Goal: Task Accomplishment & Management: Manage account settings

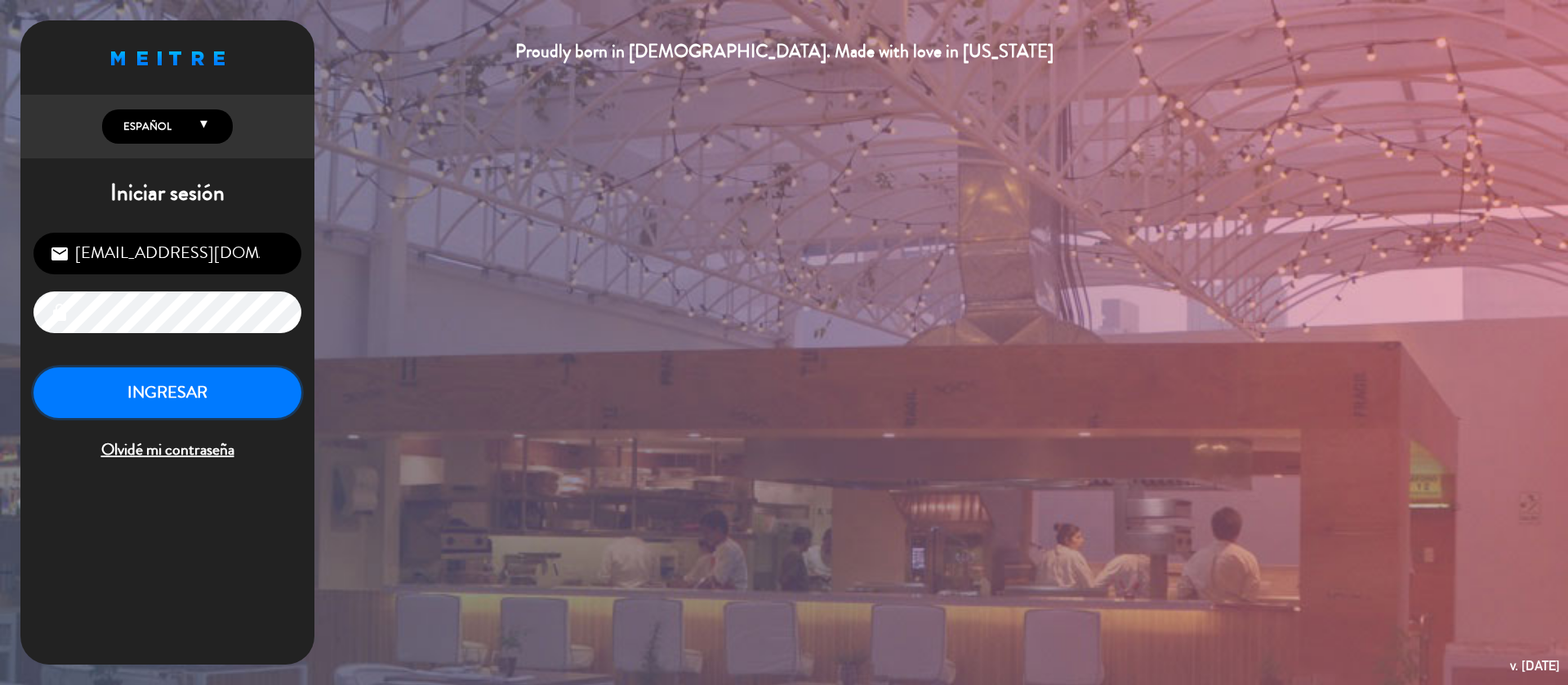
click at [180, 407] on button "INGRESAR" at bounding box center [167, 393] width 268 height 51
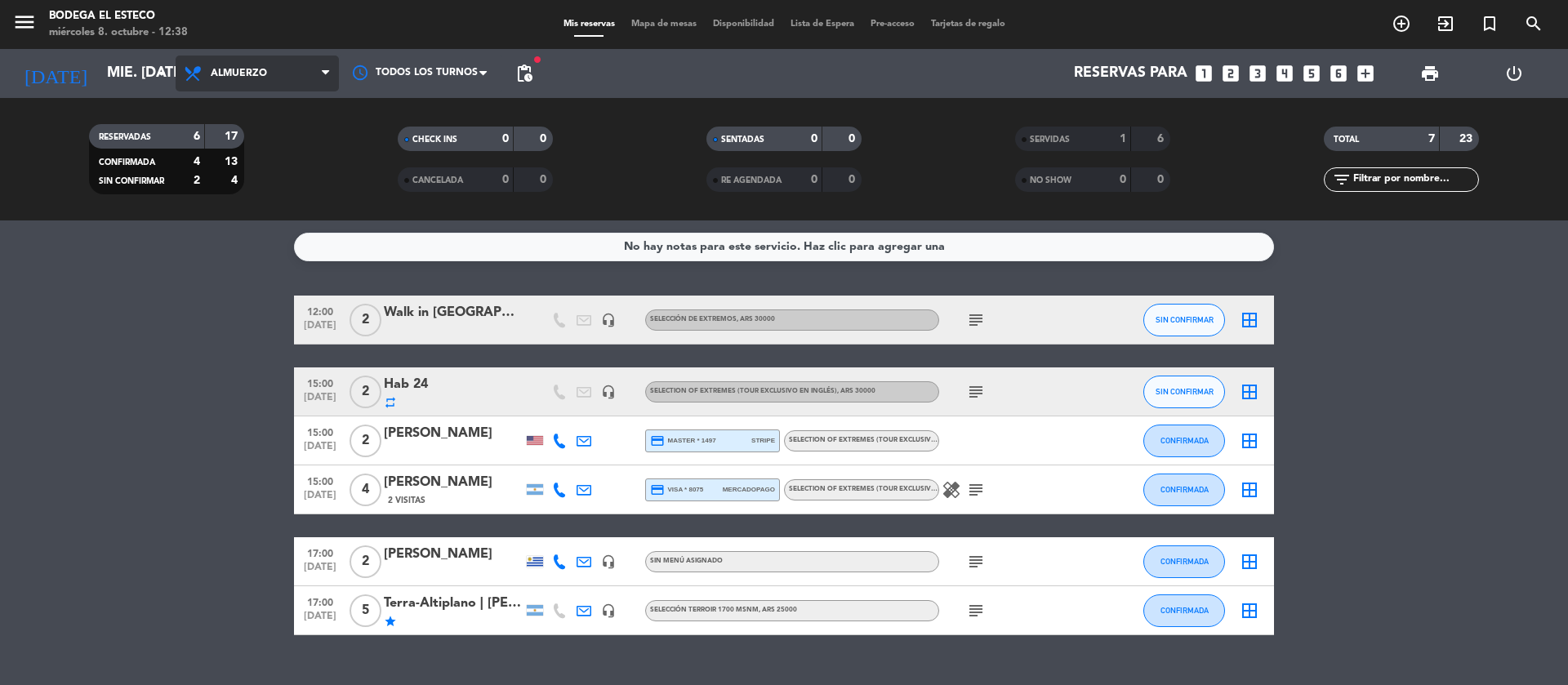
click at [240, 57] on span "Almuerzo" at bounding box center [257, 73] width 163 height 36
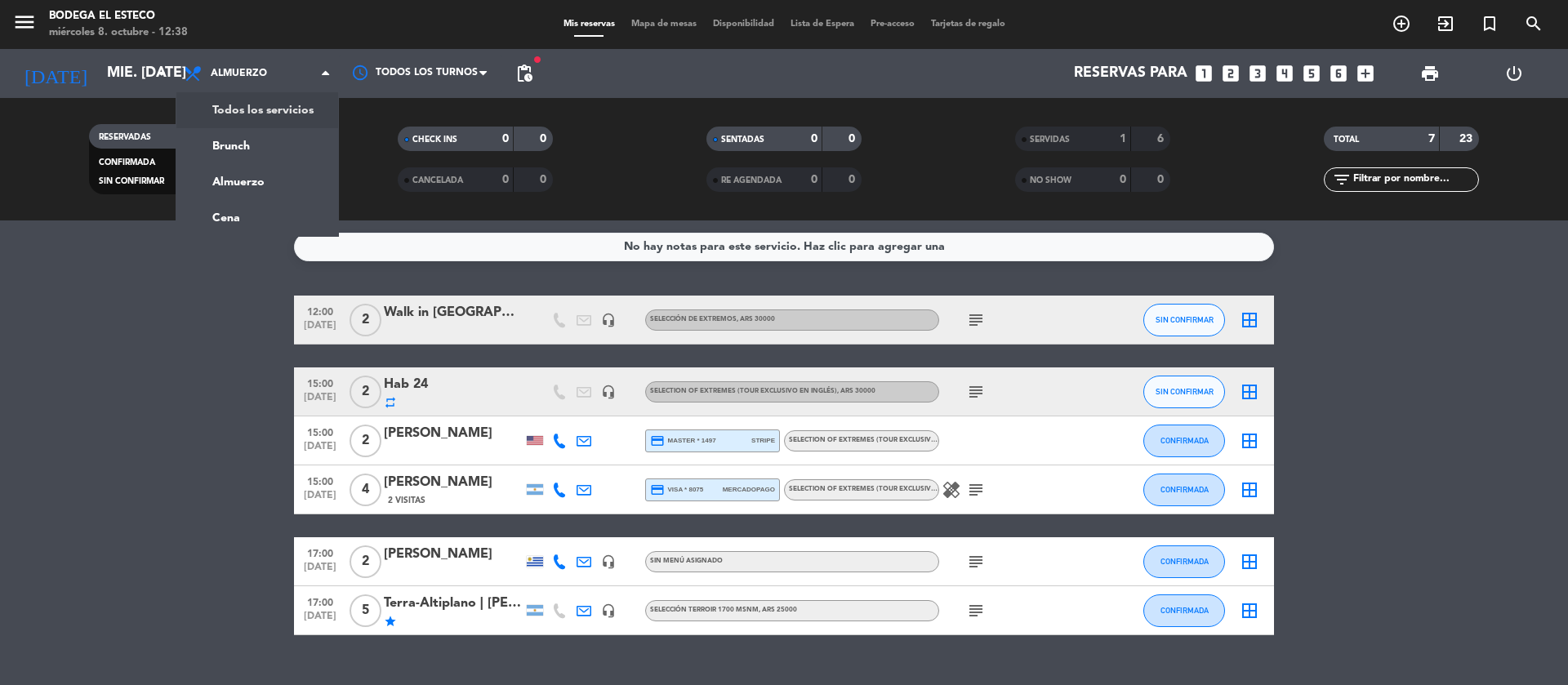
click at [277, 111] on div "menu Bodega El Esteco miércoles 8. octubre - 12:38 Mis reservas Mapa de mesas D…" at bounding box center [784, 110] width 1568 height 221
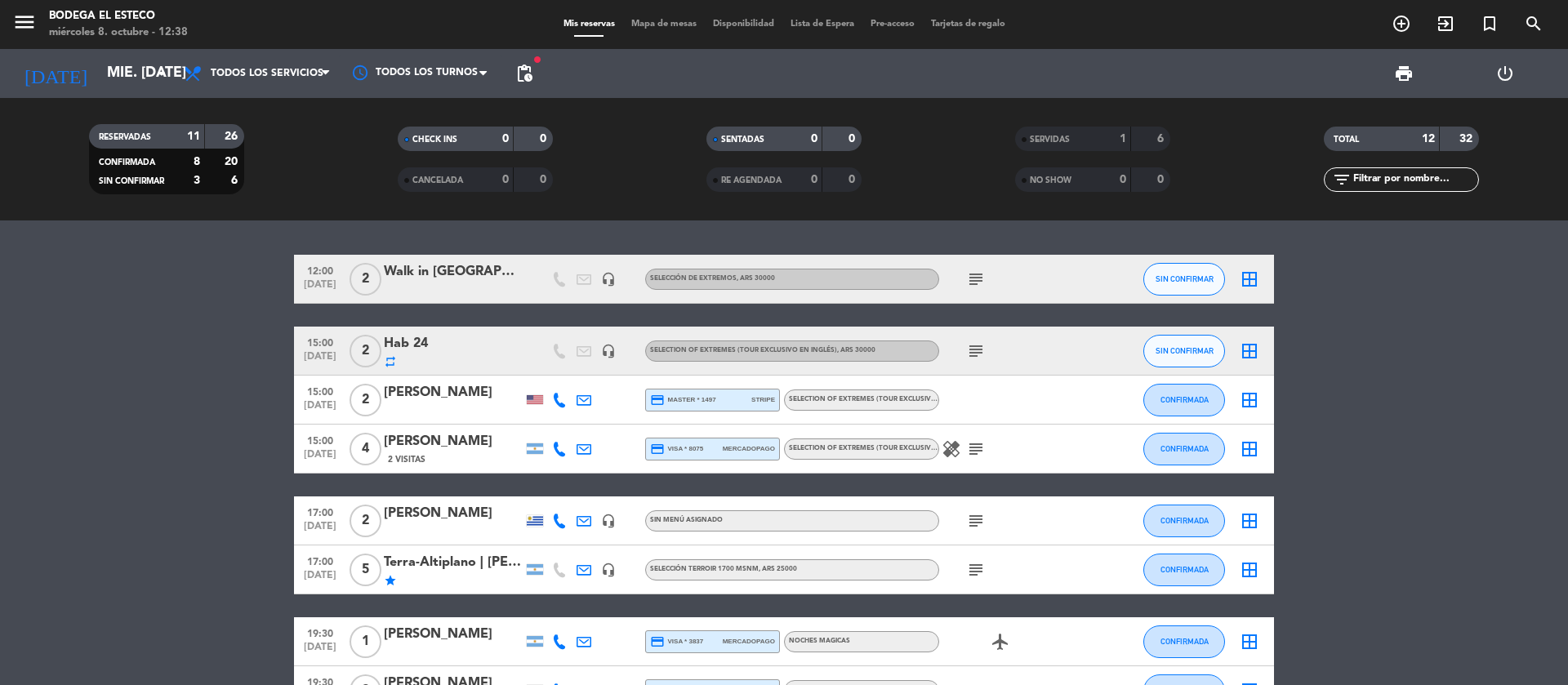
click at [463, 273] on div "Walk in [GEOGRAPHIC_DATA]" at bounding box center [453, 272] width 139 height 21
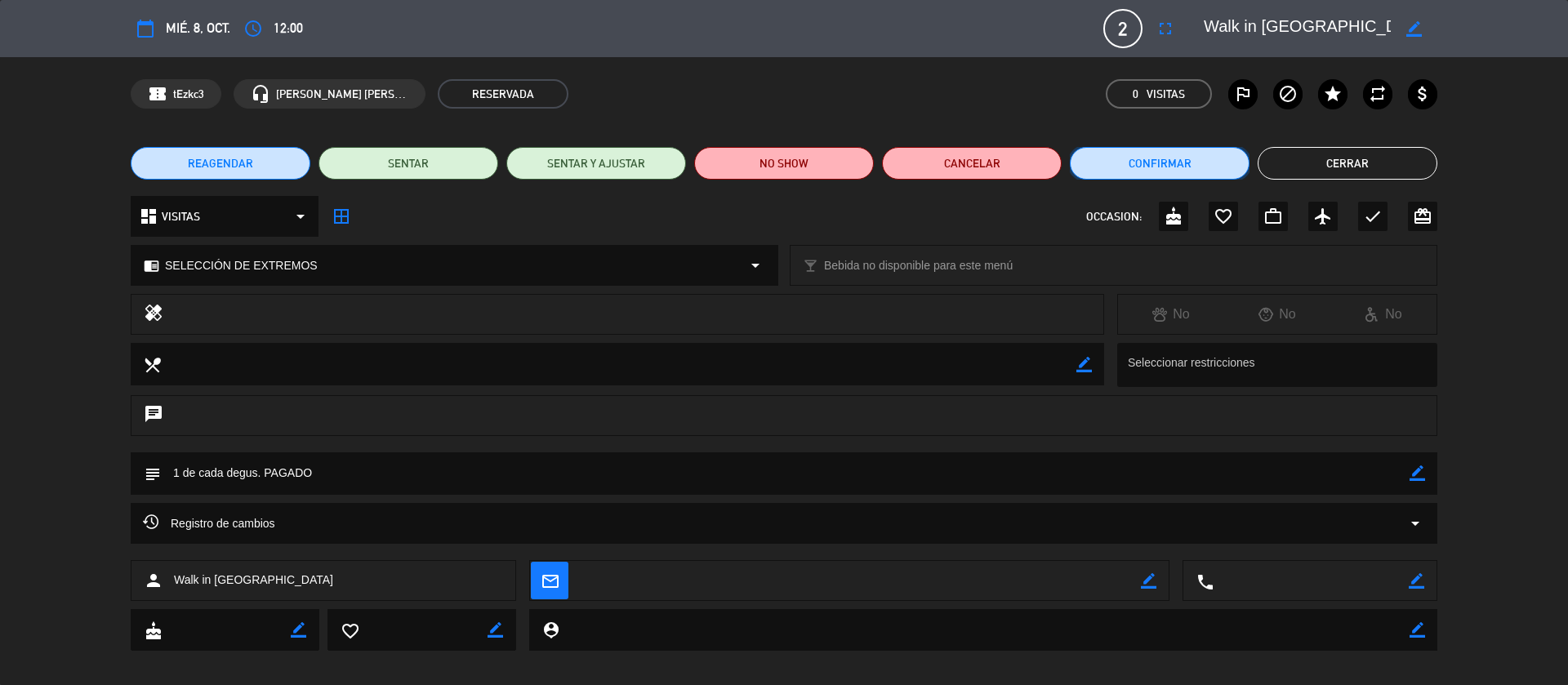
click at [1145, 160] on button "Confirmar" at bounding box center [1160, 164] width 179 height 33
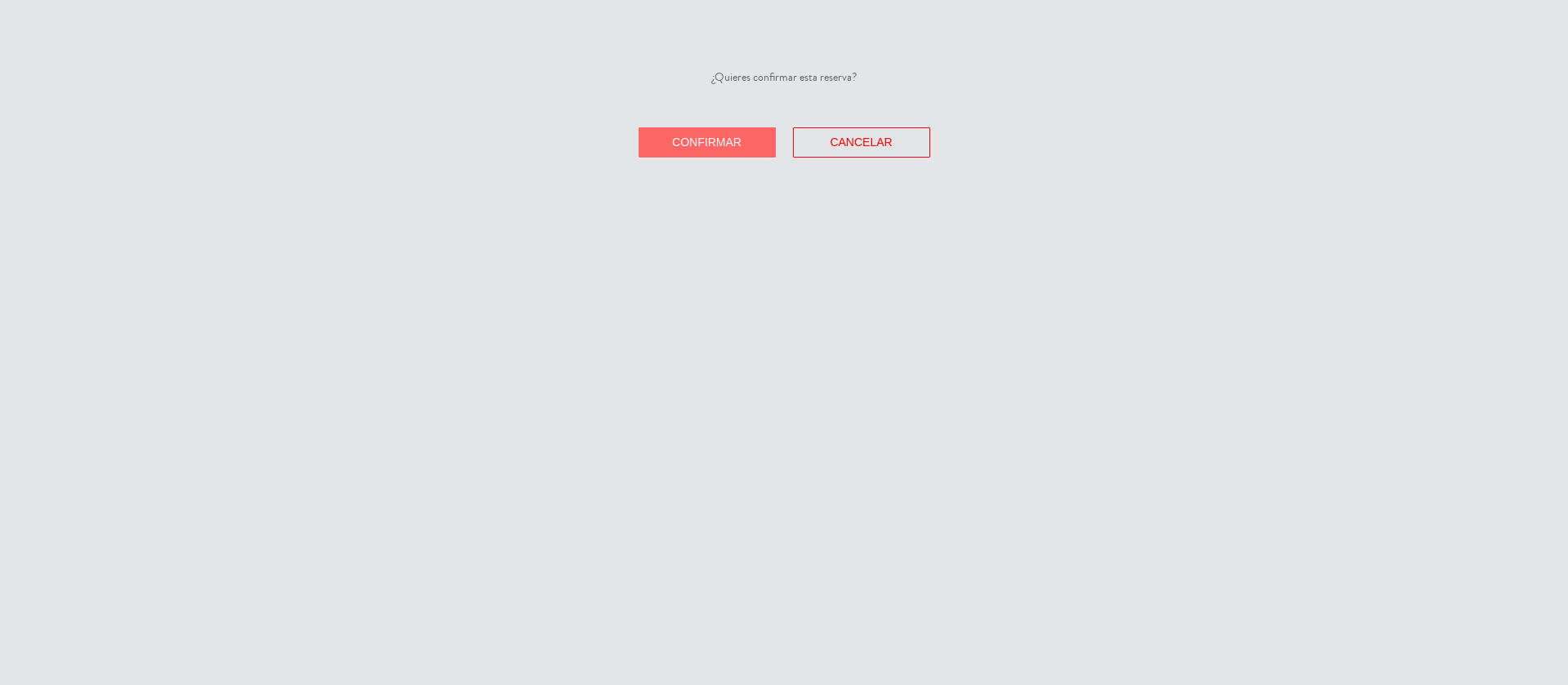
click at [731, 138] on span "Confirmar" at bounding box center [706, 142] width 69 height 13
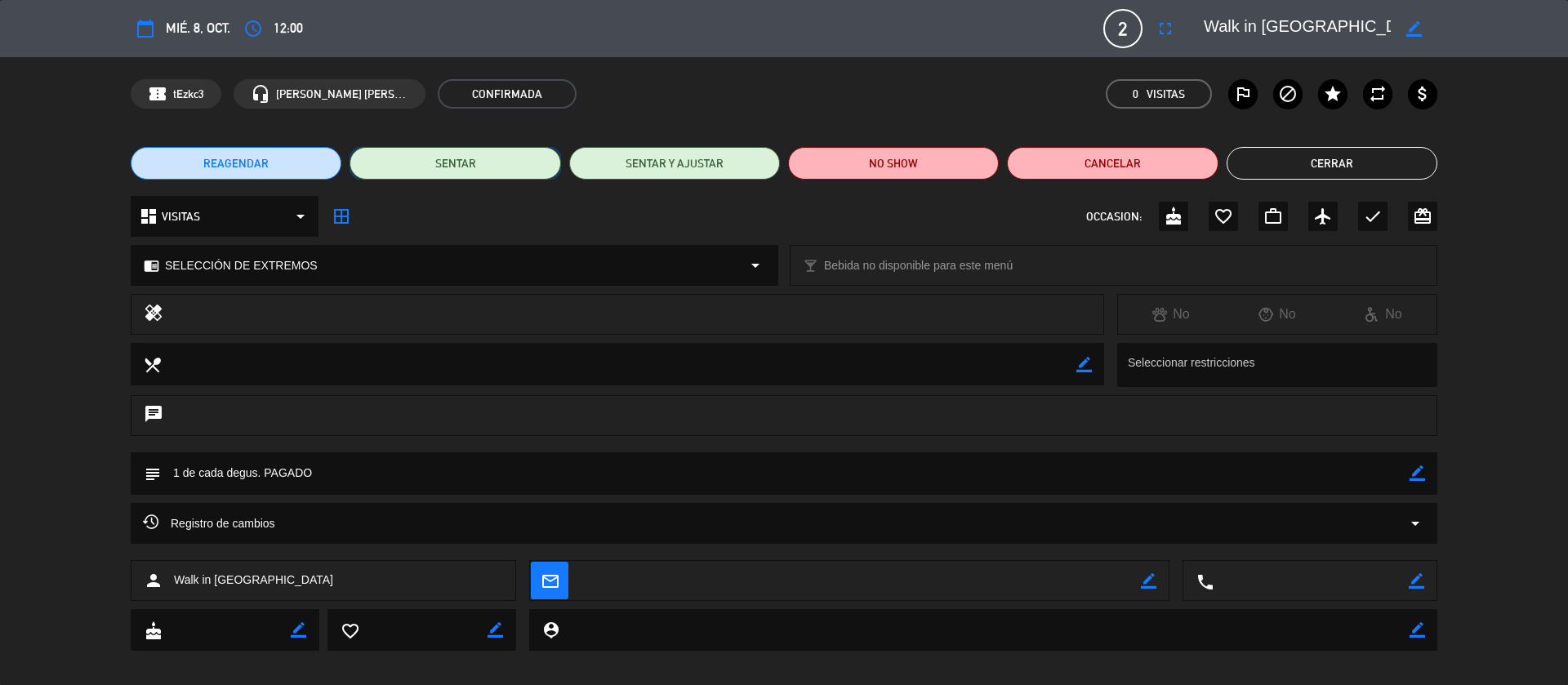
click at [453, 179] on button "SENTAR" at bounding box center [455, 164] width 211 height 33
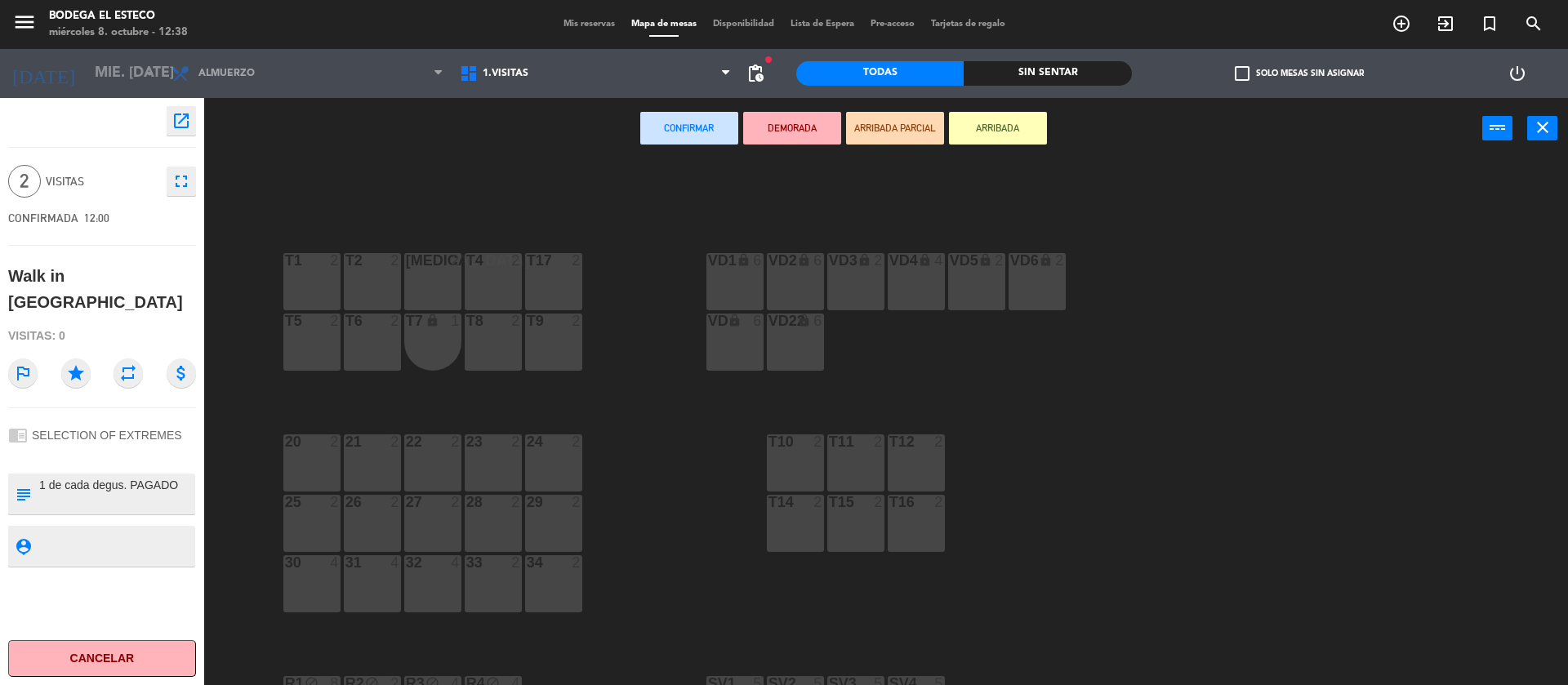
click at [305, 289] on div "T1 2" at bounding box center [311, 282] width 57 height 57
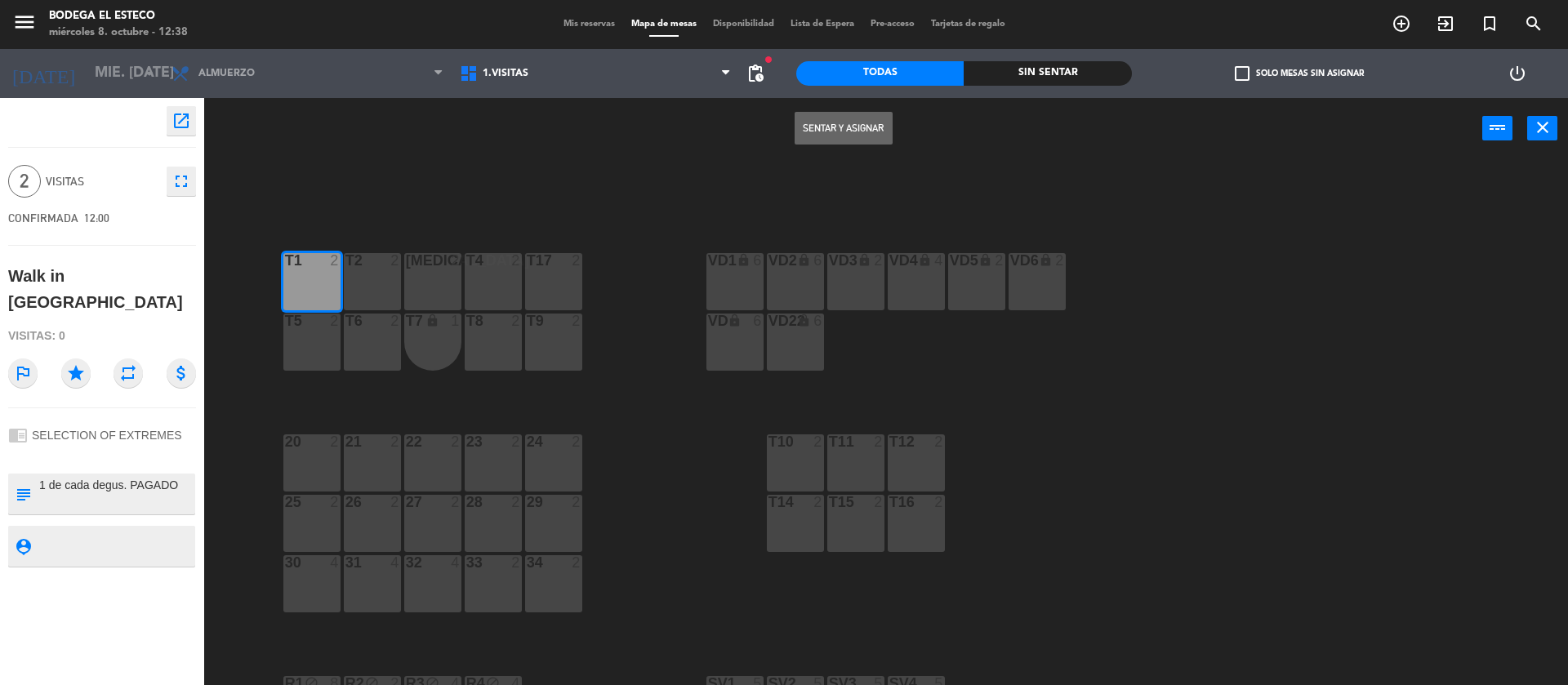
click at [819, 130] on button "Sentar y Asignar" at bounding box center [843, 128] width 98 height 33
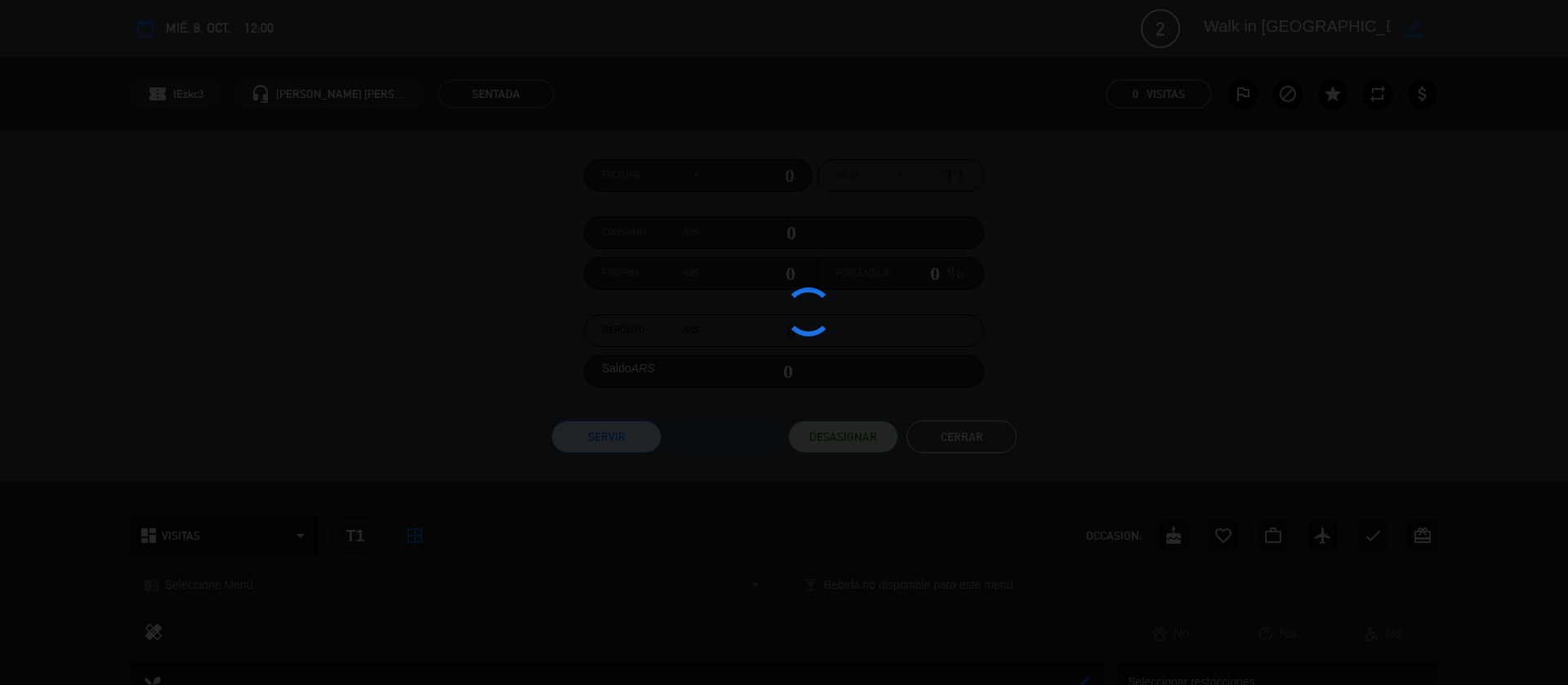
click at [243, 63] on div at bounding box center [784, 342] width 1568 height 685
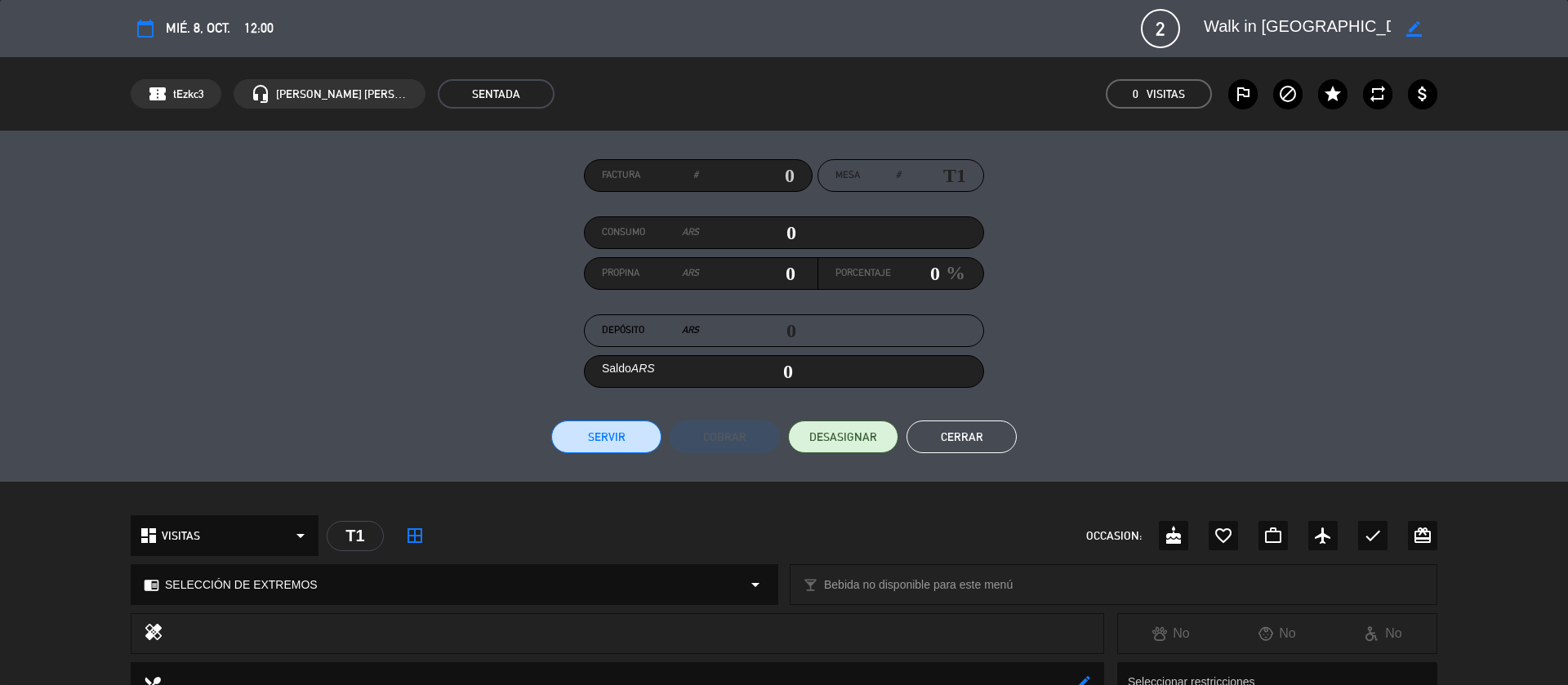
click at [981, 445] on button "Cerrar" at bounding box center [961, 437] width 110 height 33
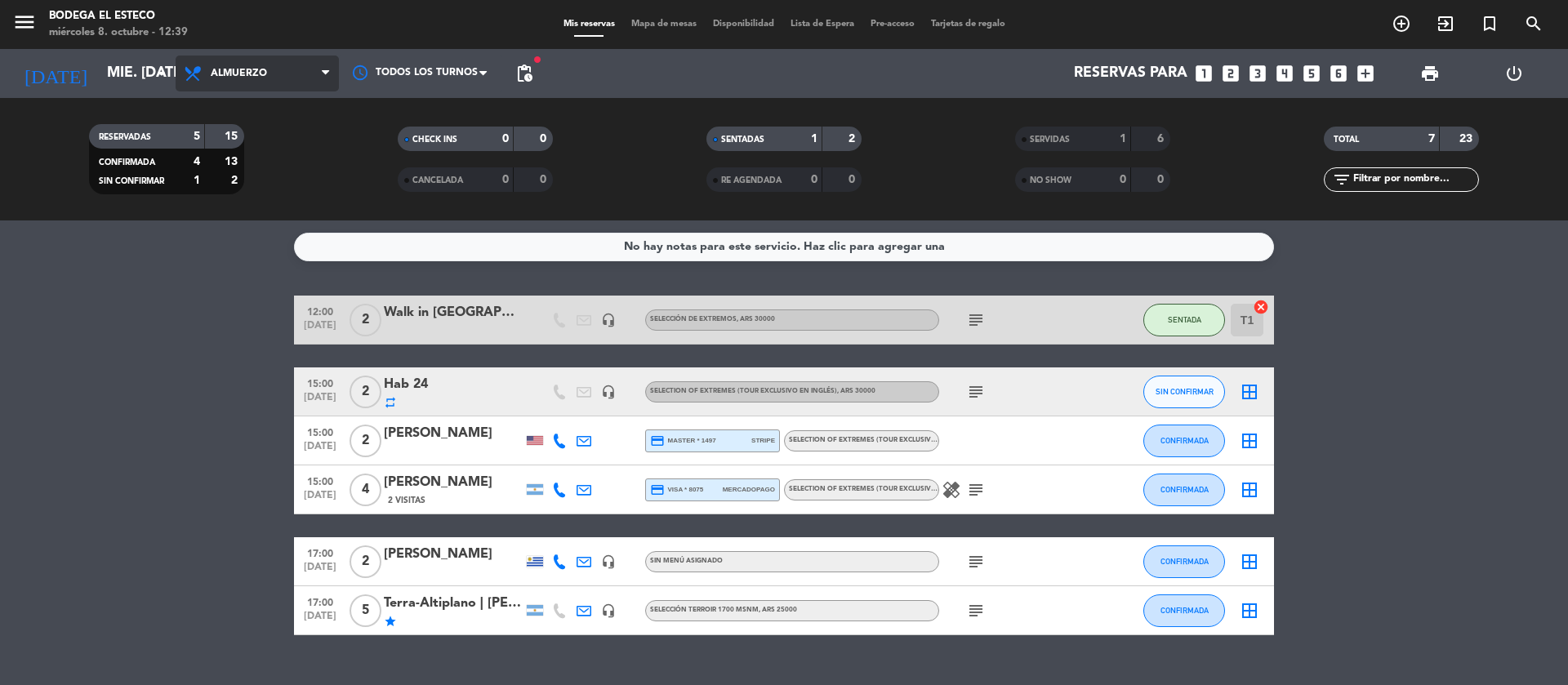
click at [240, 78] on span "Almuerzo" at bounding box center [239, 73] width 56 height 12
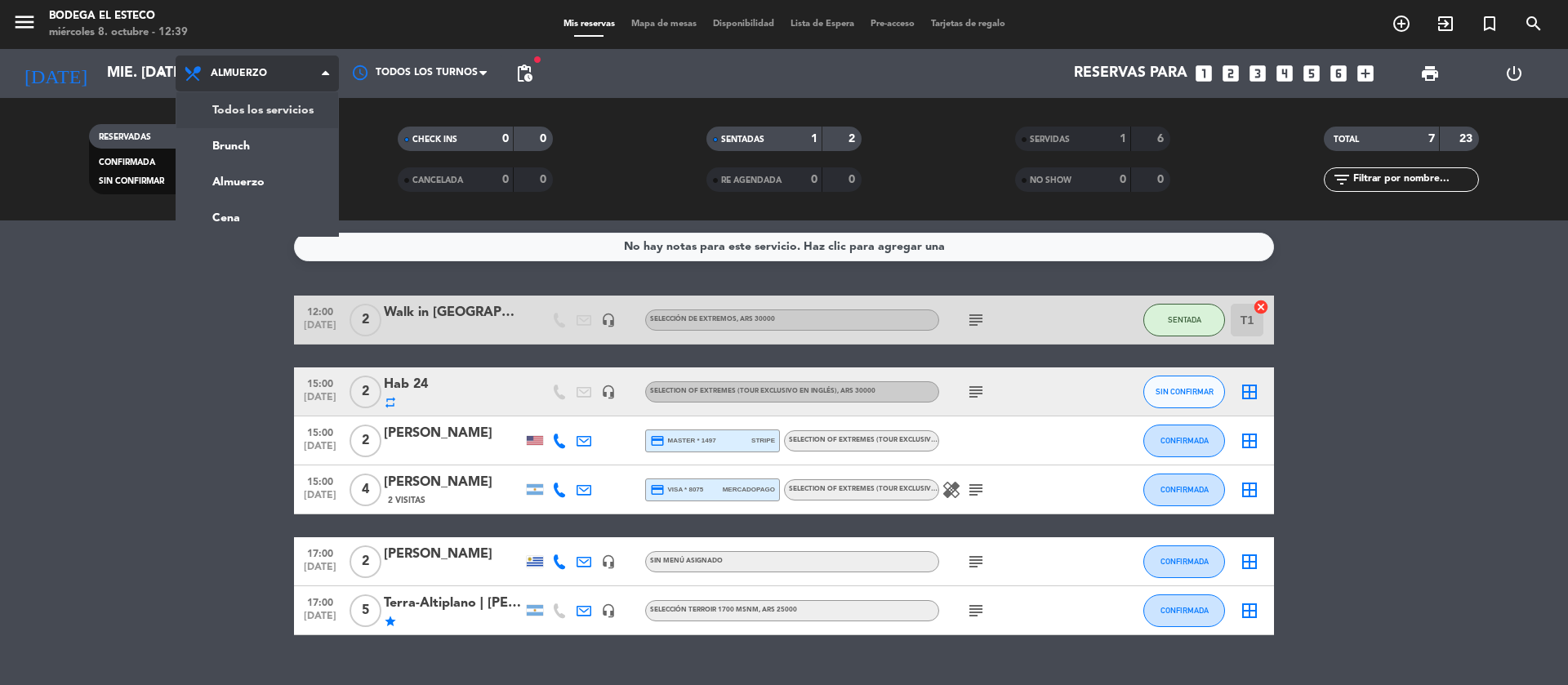
click at [255, 100] on div "menu Bodega El Esteco miércoles 8. octubre - 12:39 Mis reservas Mapa de mesas D…" at bounding box center [784, 110] width 1568 height 221
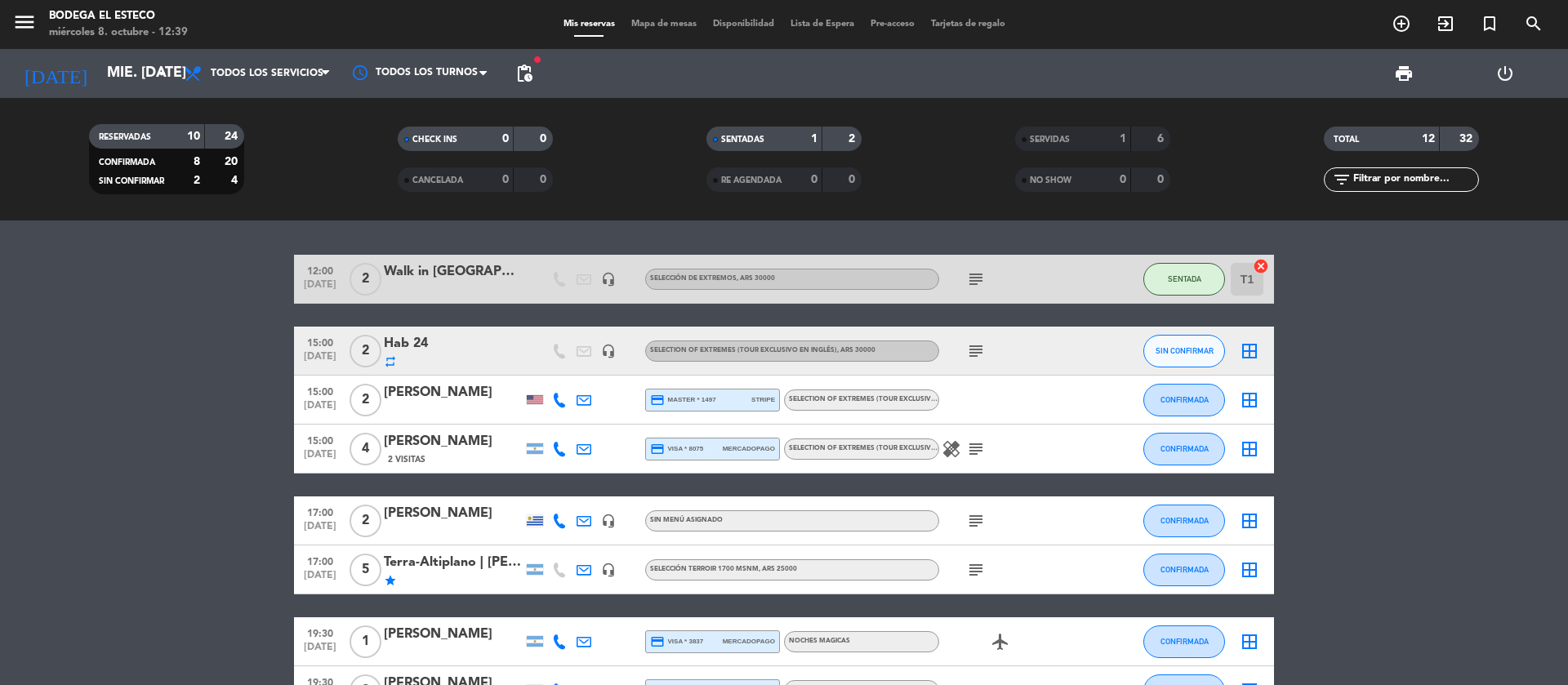
click at [1064, 144] on span "SERVIDAS" at bounding box center [1049, 140] width 40 height 8
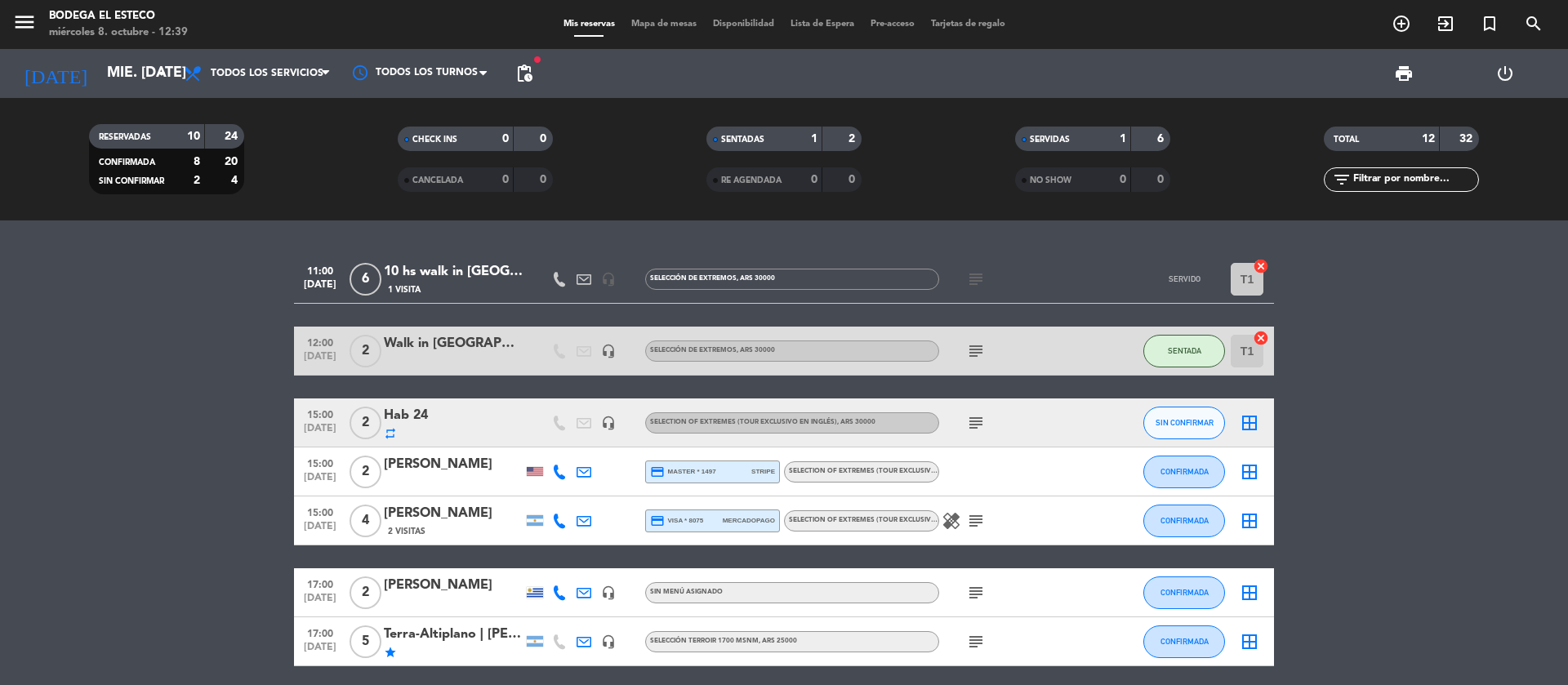
click at [1258, 262] on icon "cancel" at bounding box center [1261, 266] width 16 height 16
click at [1262, 262] on icon "cancel" at bounding box center [1261, 266] width 16 height 16
click at [1260, 265] on icon "cancel" at bounding box center [1261, 266] width 16 height 16
click at [426, 272] on div "10 hs walk in [GEOGRAPHIC_DATA]" at bounding box center [453, 272] width 139 height 21
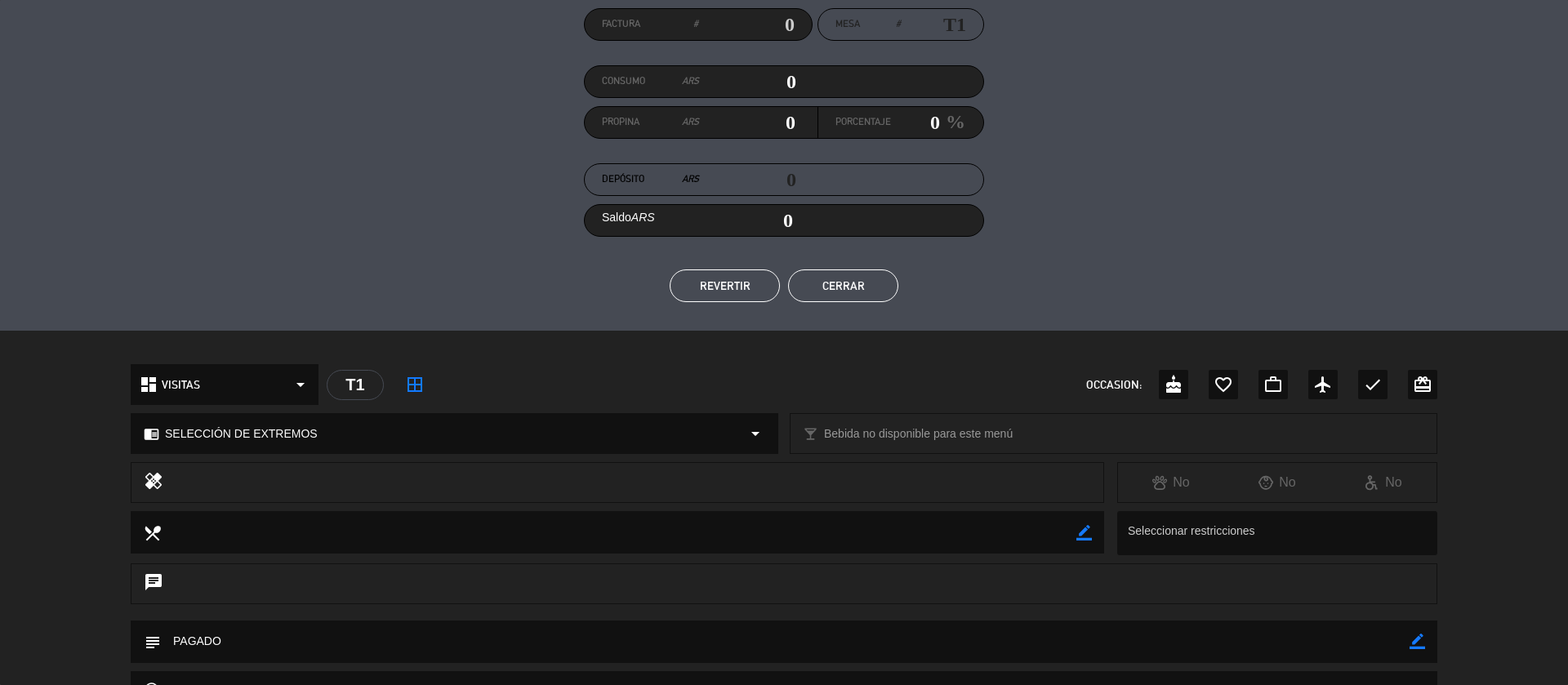
scroll to position [152, 0]
click at [737, 284] on button "REVERTIR" at bounding box center [724, 285] width 110 height 33
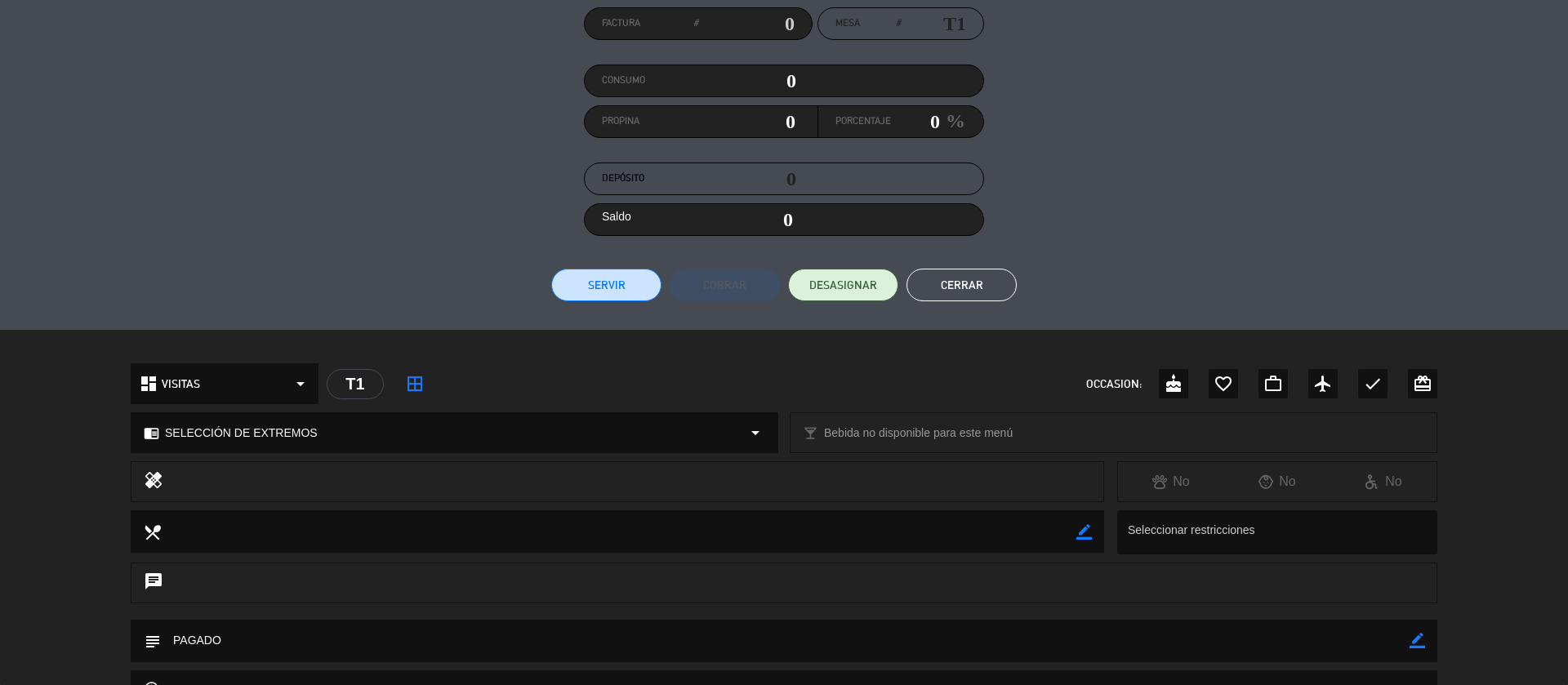
click at [995, 291] on button "Cerrar" at bounding box center [961, 285] width 110 height 33
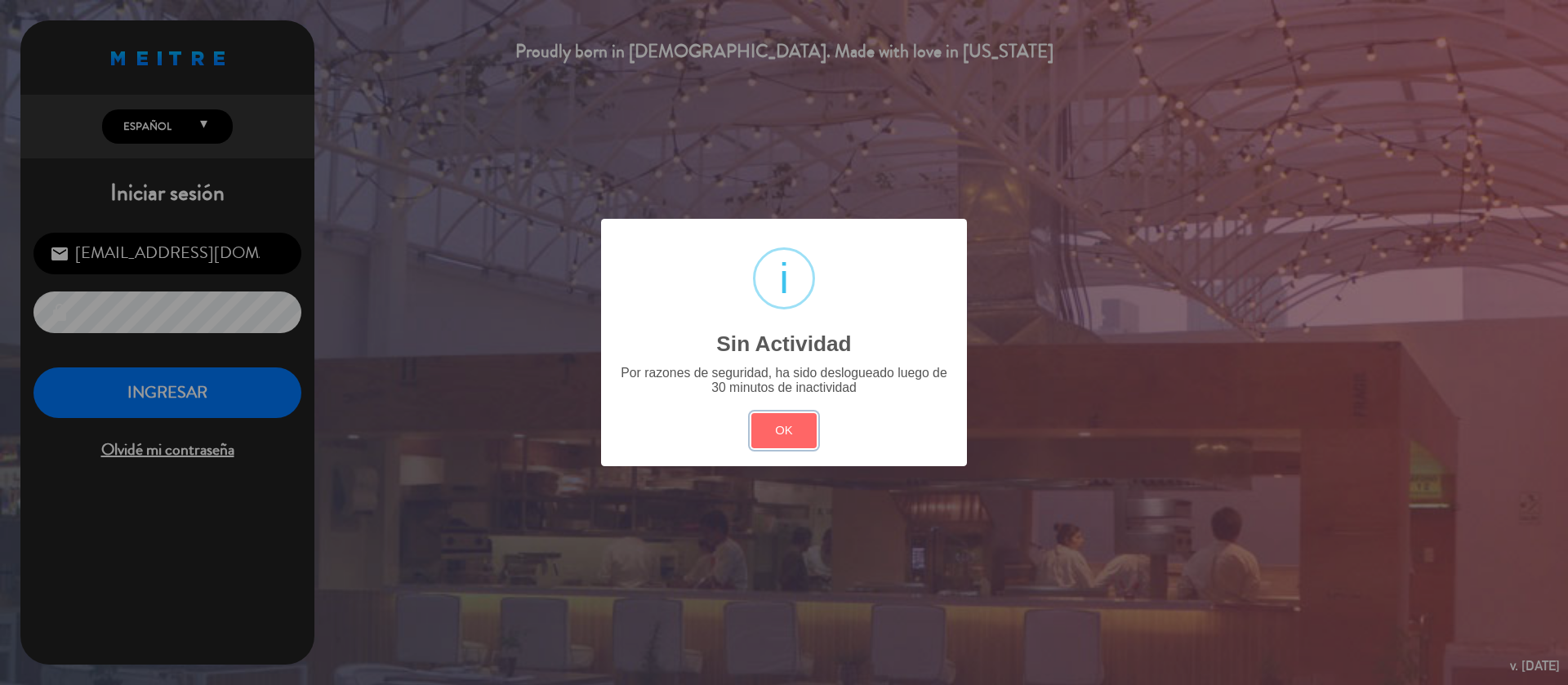
drag, startPoint x: 775, startPoint y: 440, endPoint x: 437, endPoint y: 463, distance: 338.8
click at [774, 438] on button "OK" at bounding box center [784, 431] width 66 height 35
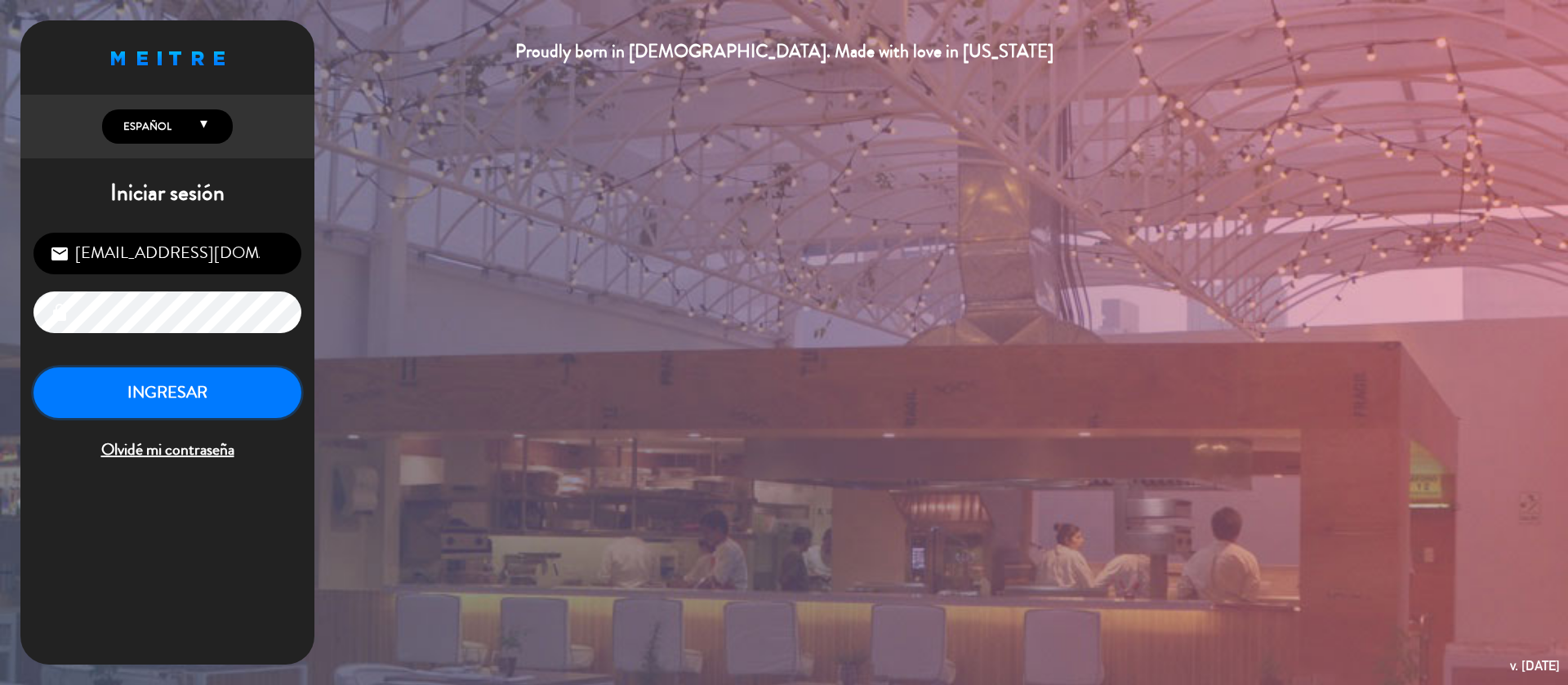
click at [233, 393] on button "INGRESAR" at bounding box center [167, 393] width 268 height 51
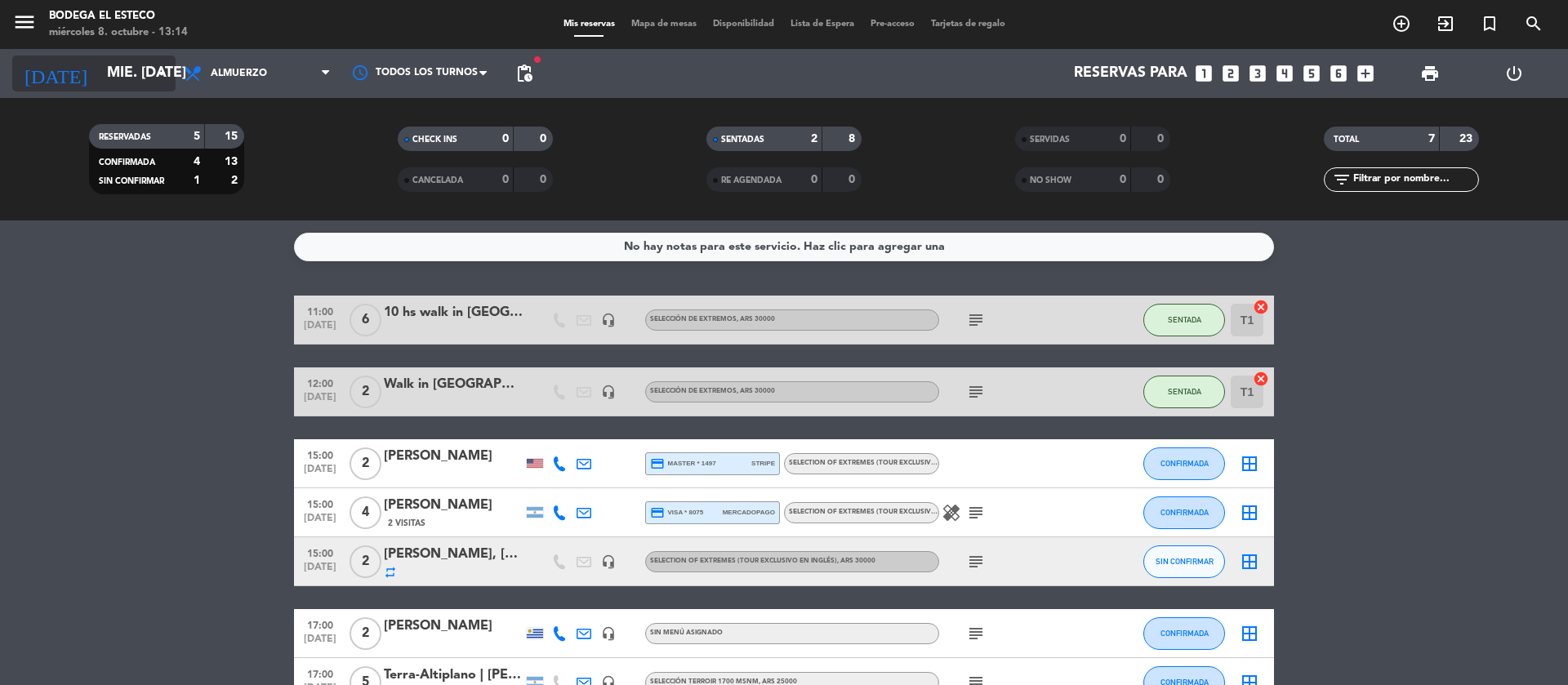
click at [150, 78] on input "mié. [DATE]" at bounding box center [193, 73] width 189 height 33
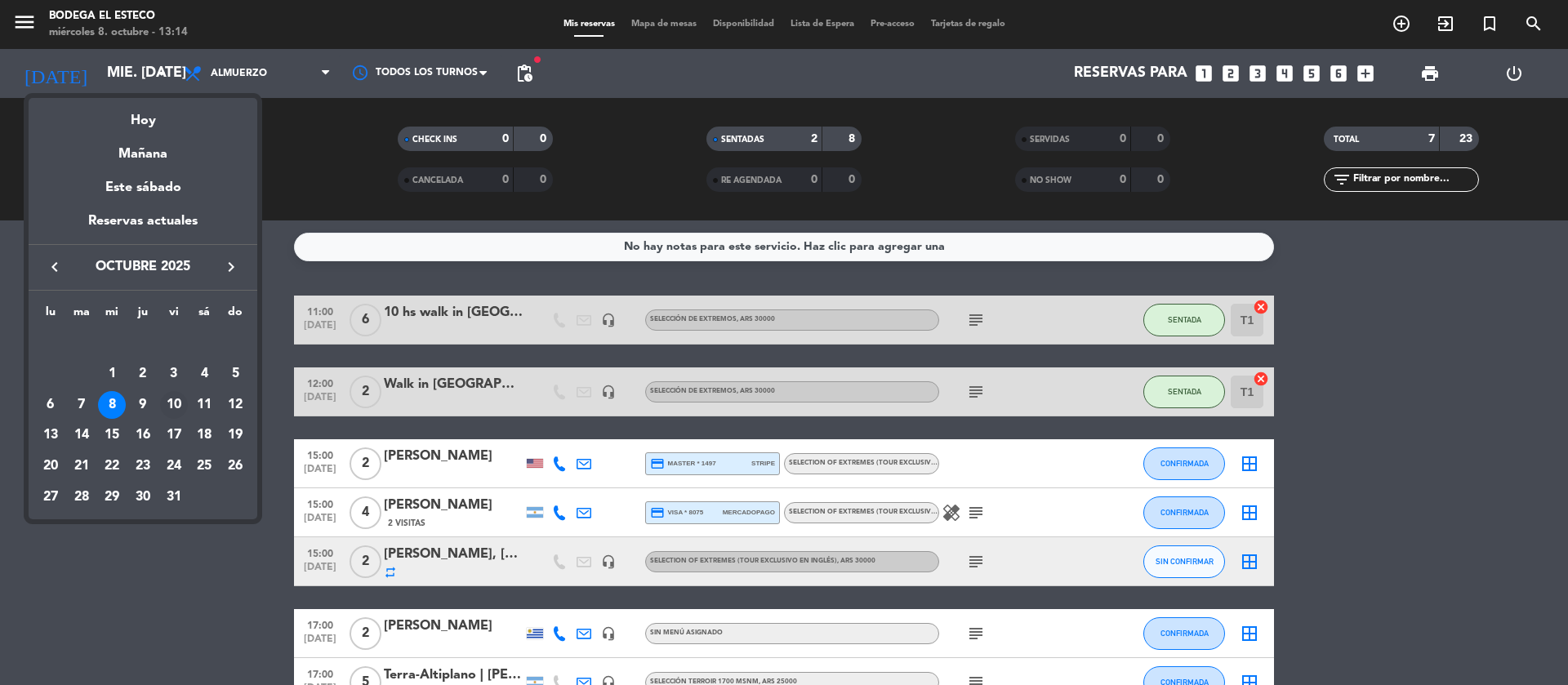
click at [174, 399] on div "10" at bounding box center [174, 405] width 28 height 28
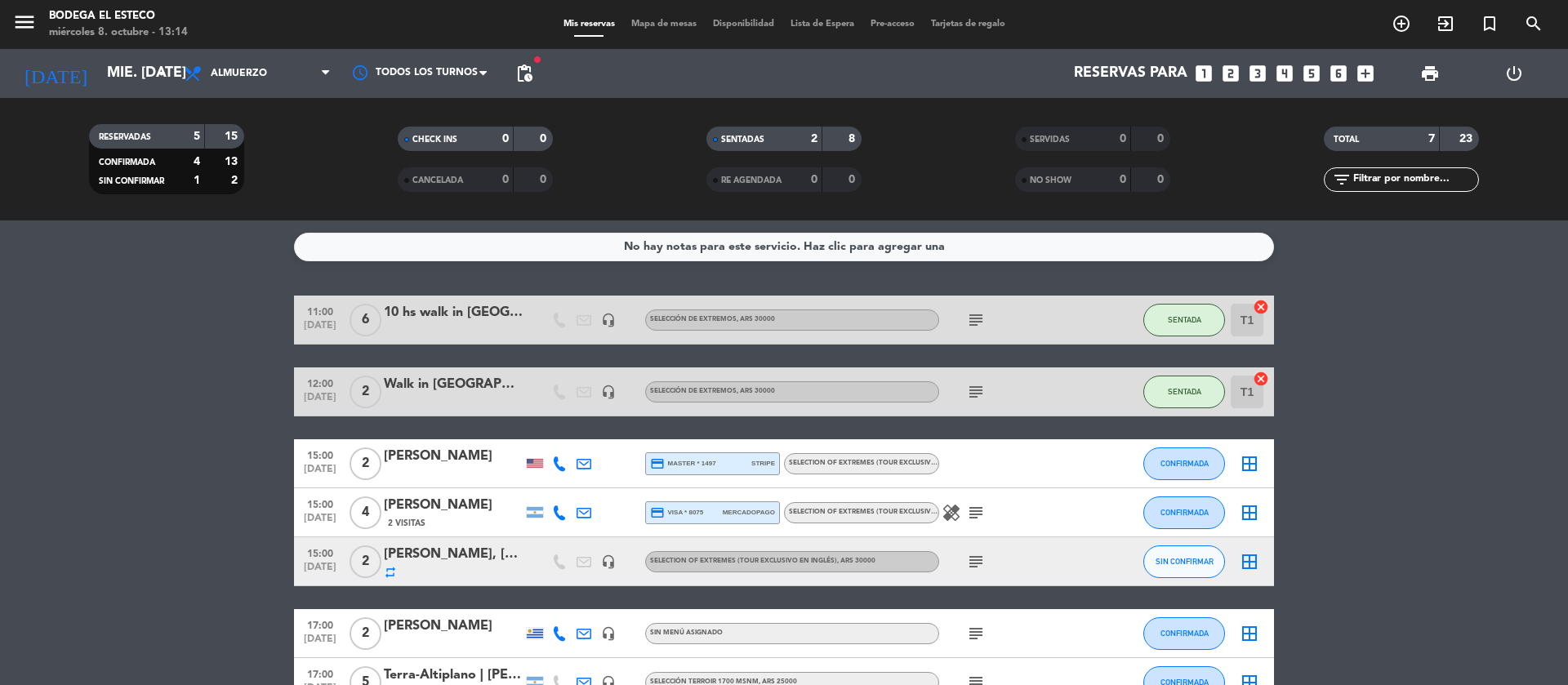
type input "vie. [DATE]"
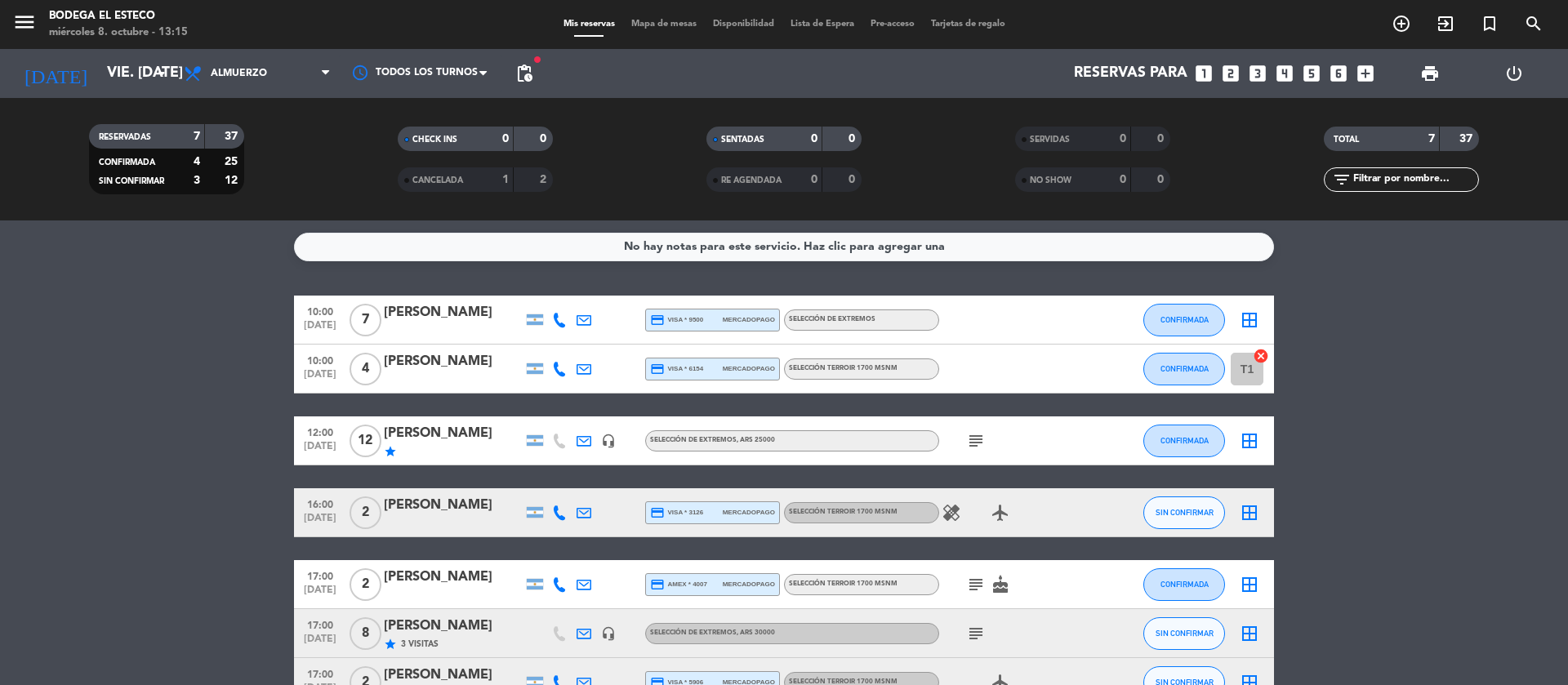
scroll to position [104, 0]
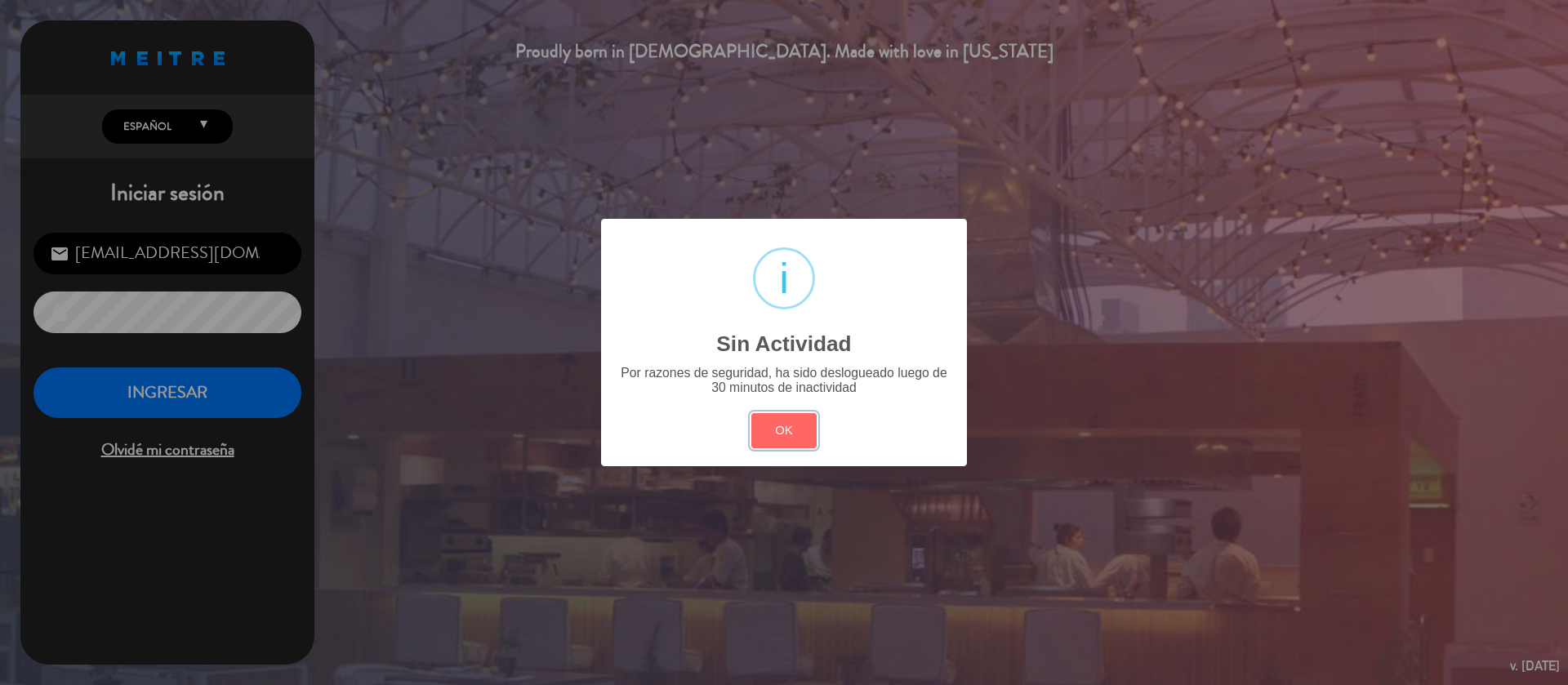
drag, startPoint x: 784, startPoint y: 431, endPoint x: 392, endPoint y: 391, distance: 394.0
click at [780, 430] on button "OK" at bounding box center [784, 431] width 66 height 35
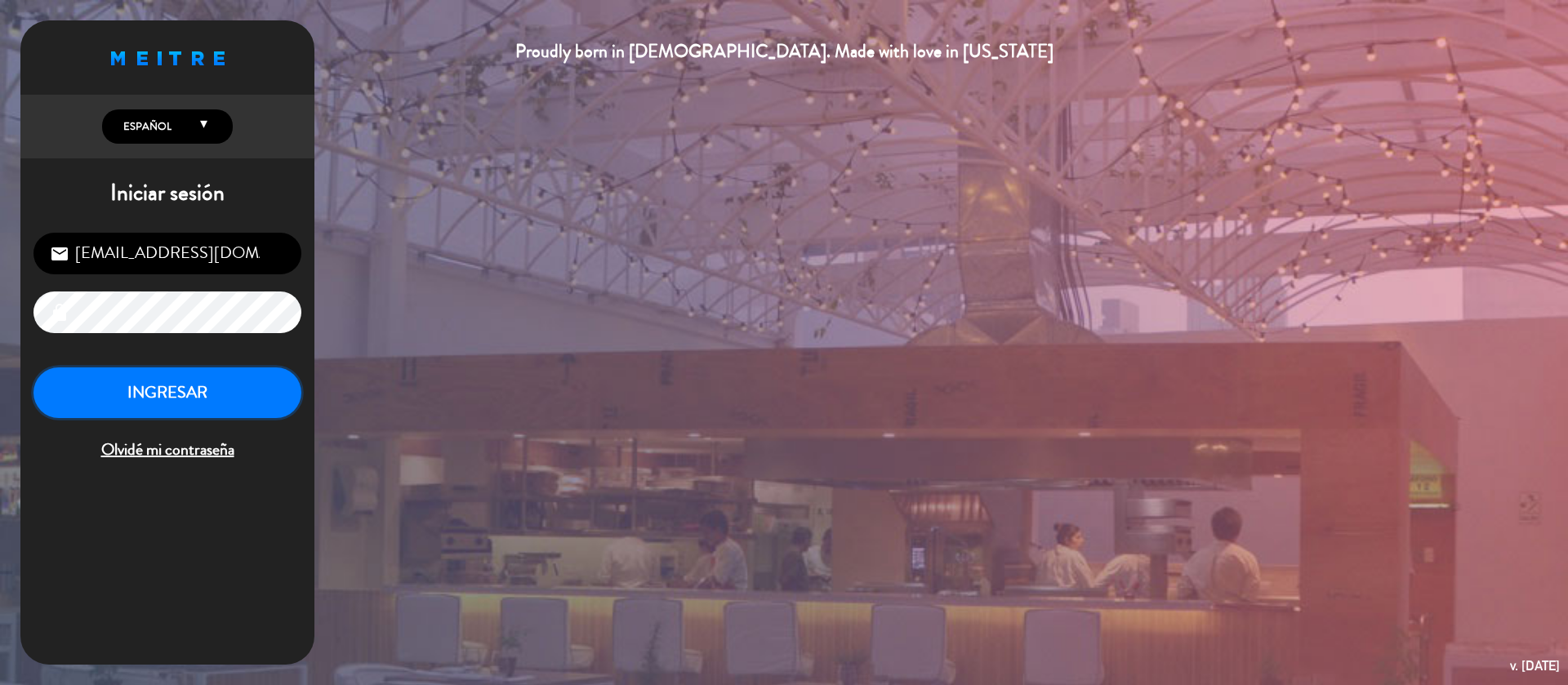
click at [249, 397] on button "INGRESAR" at bounding box center [167, 393] width 268 height 51
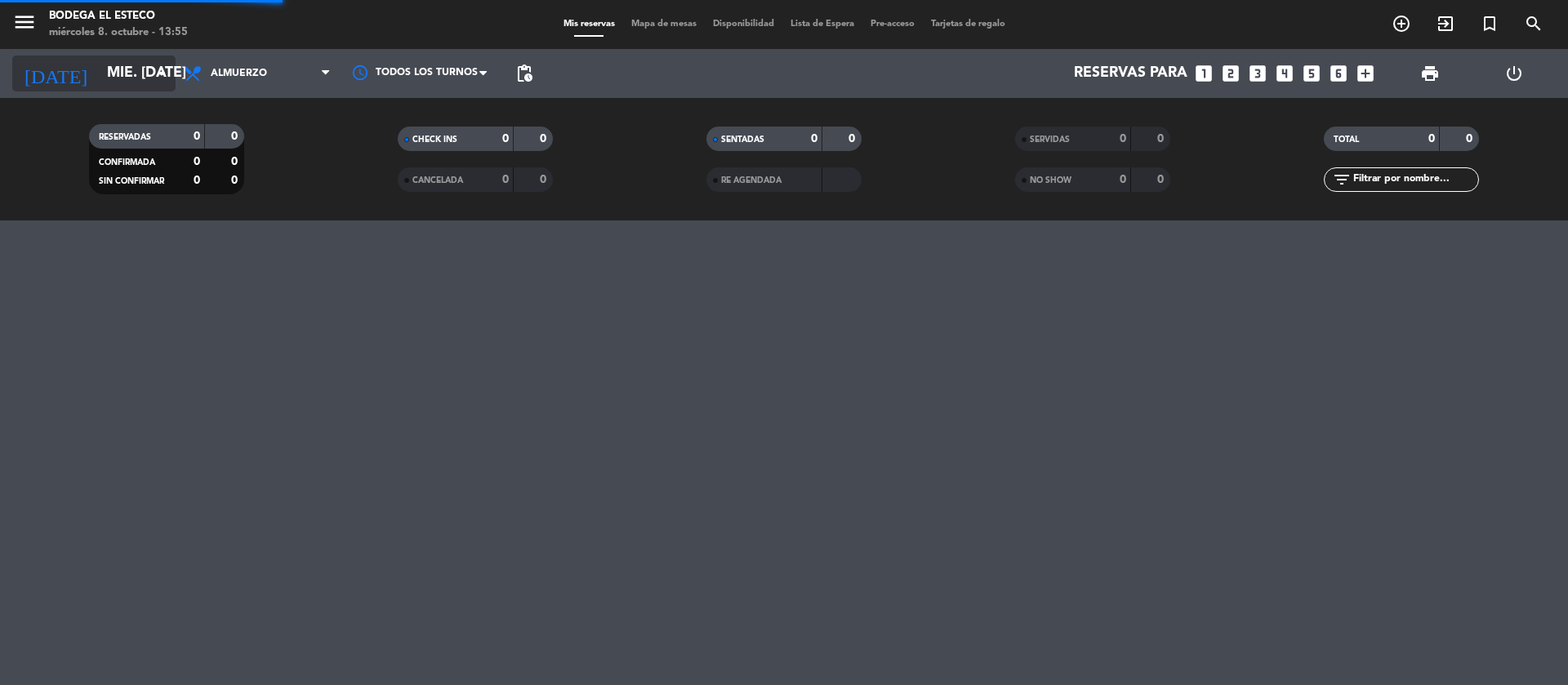
click at [157, 57] on input "mié. [DATE]" at bounding box center [193, 73] width 189 height 33
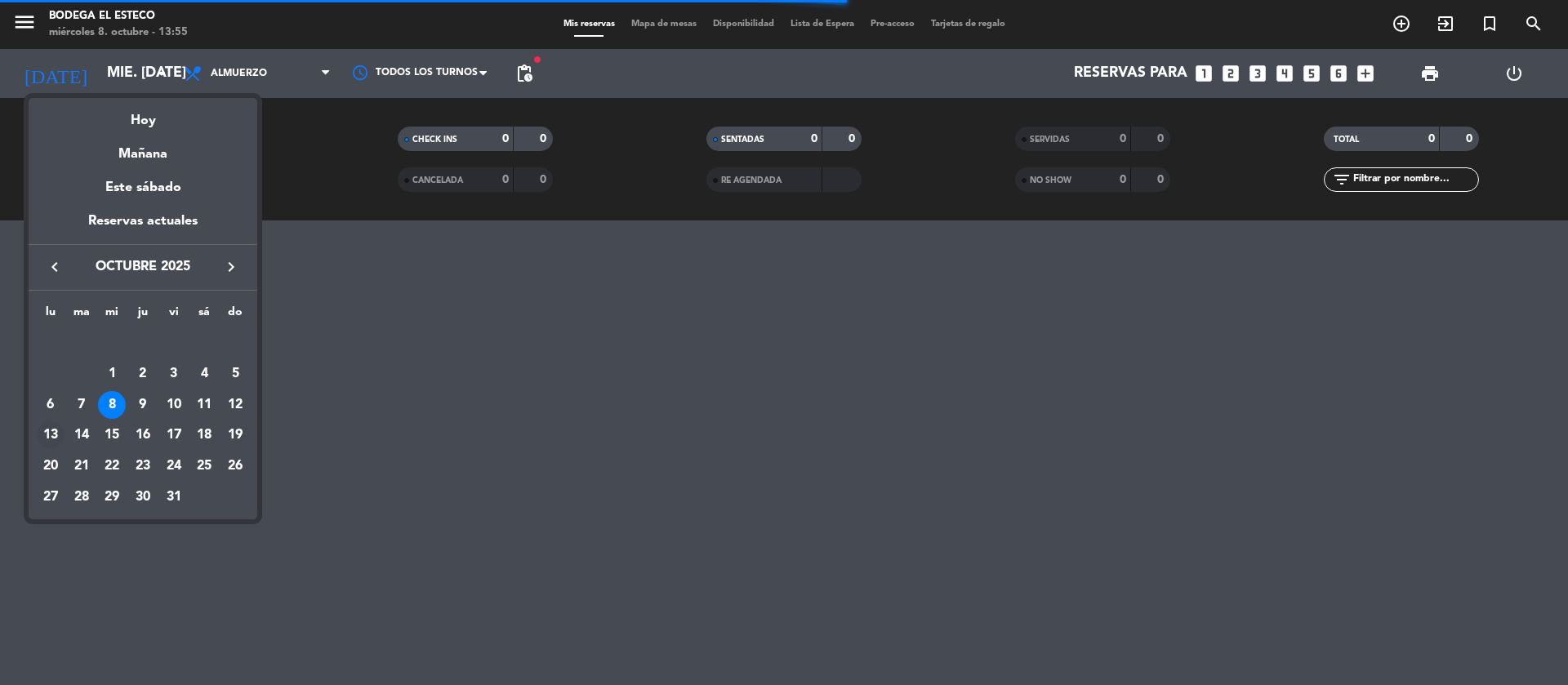
click at [57, 435] on div "13" at bounding box center [51, 436] width 28 height 28
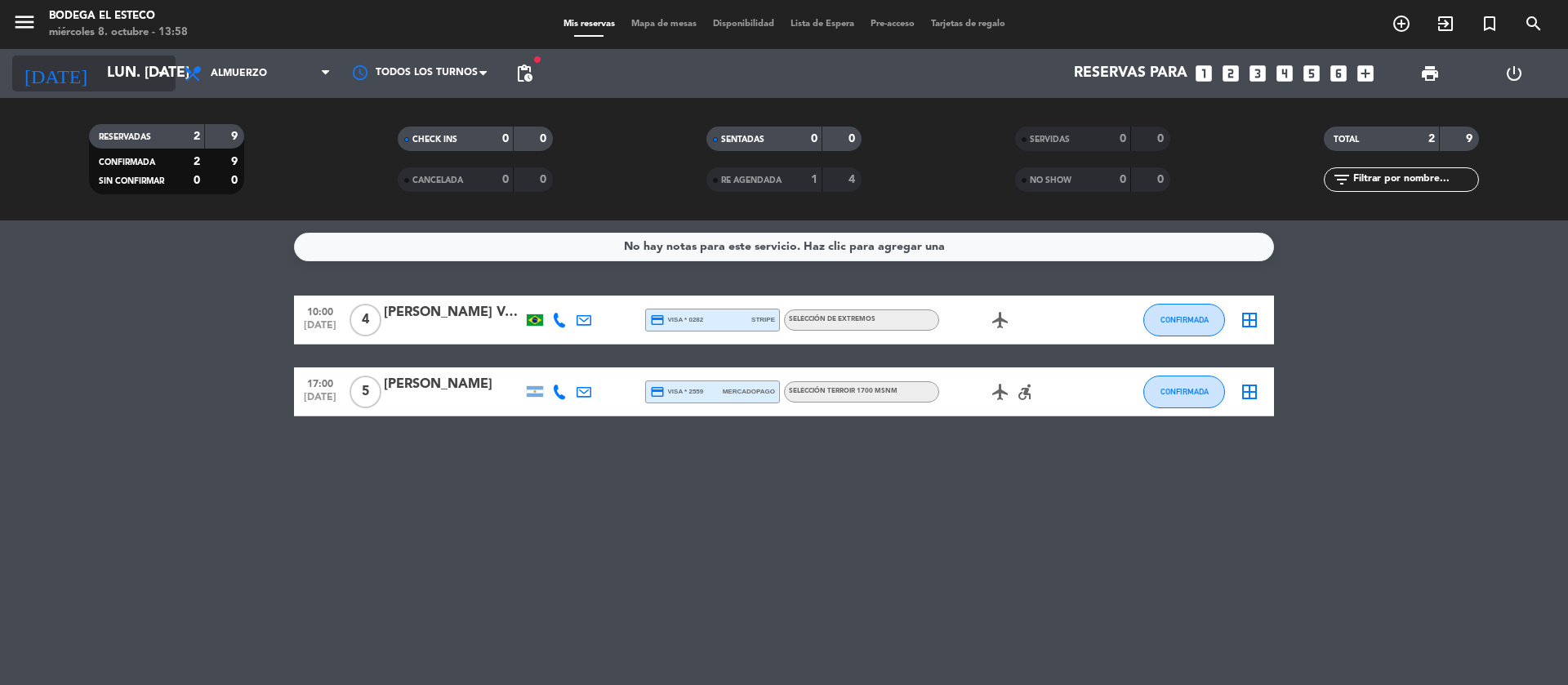
click at [161, 71] on icon "arrow_drop_down" at bounding box center [162, 73] width 20 height 20
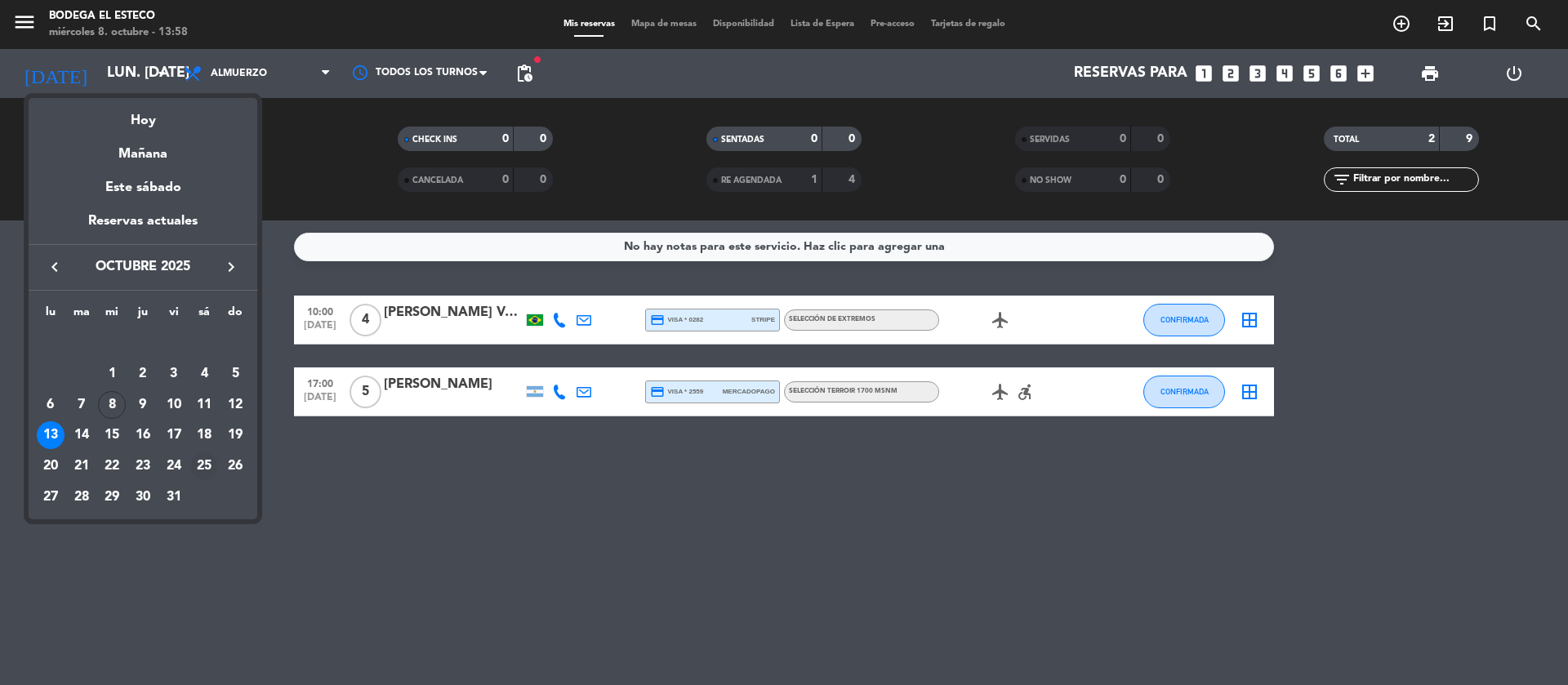
click at [206, 461] on div "25" at bounding box center [204, 467] width 28 height 28
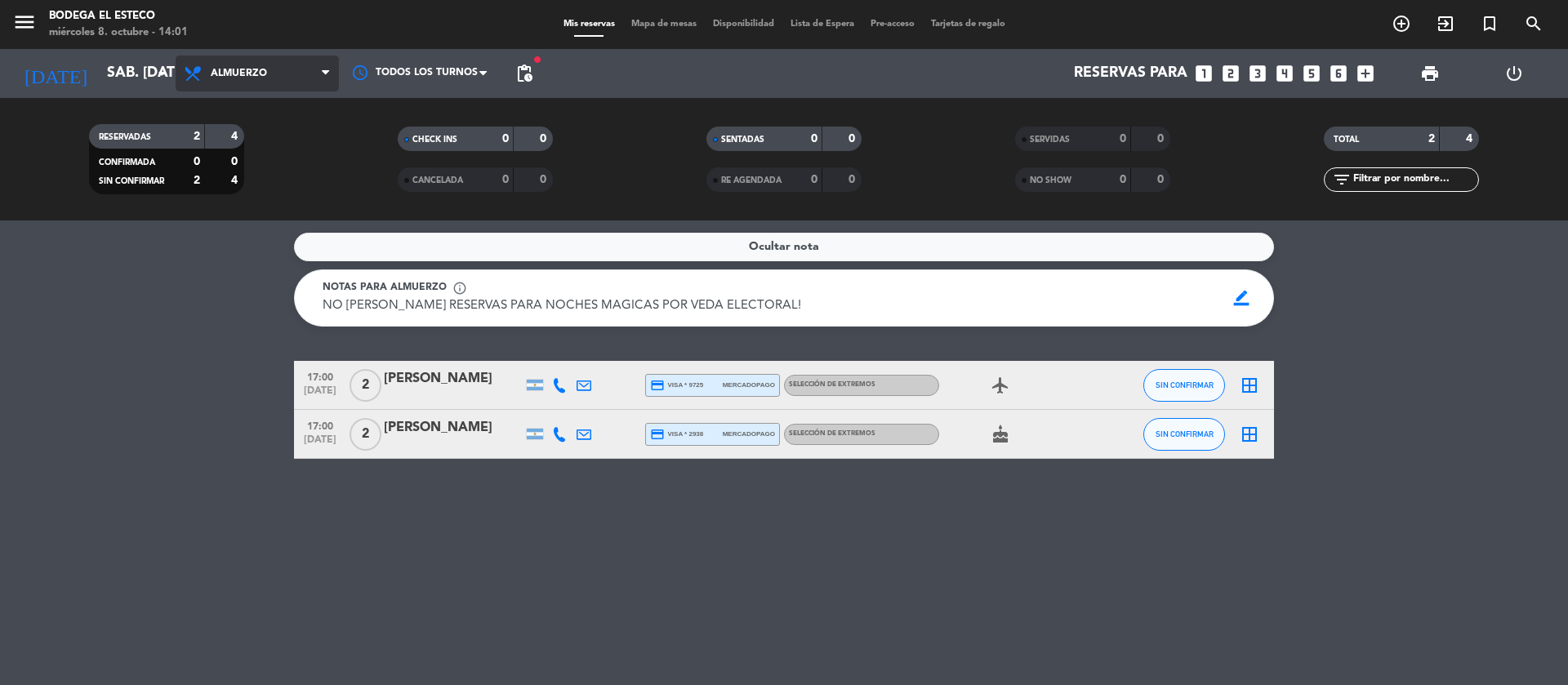
click at [179, 89] on span "Almuerzo" at bounding box center [257, 73] width 163 height 36
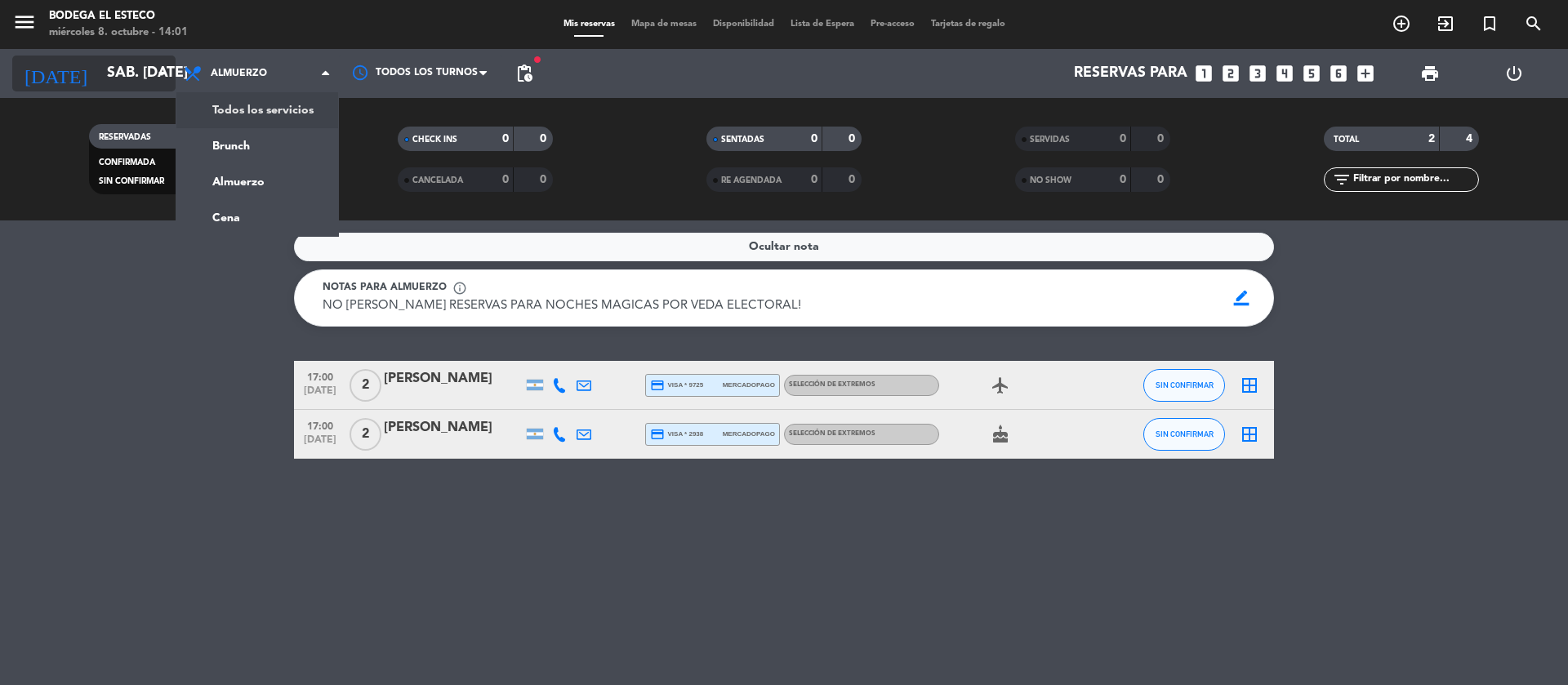
click at [142, 75] on input "sáb. [DATE]" at bounding box center [193, 73] width 189 height 33
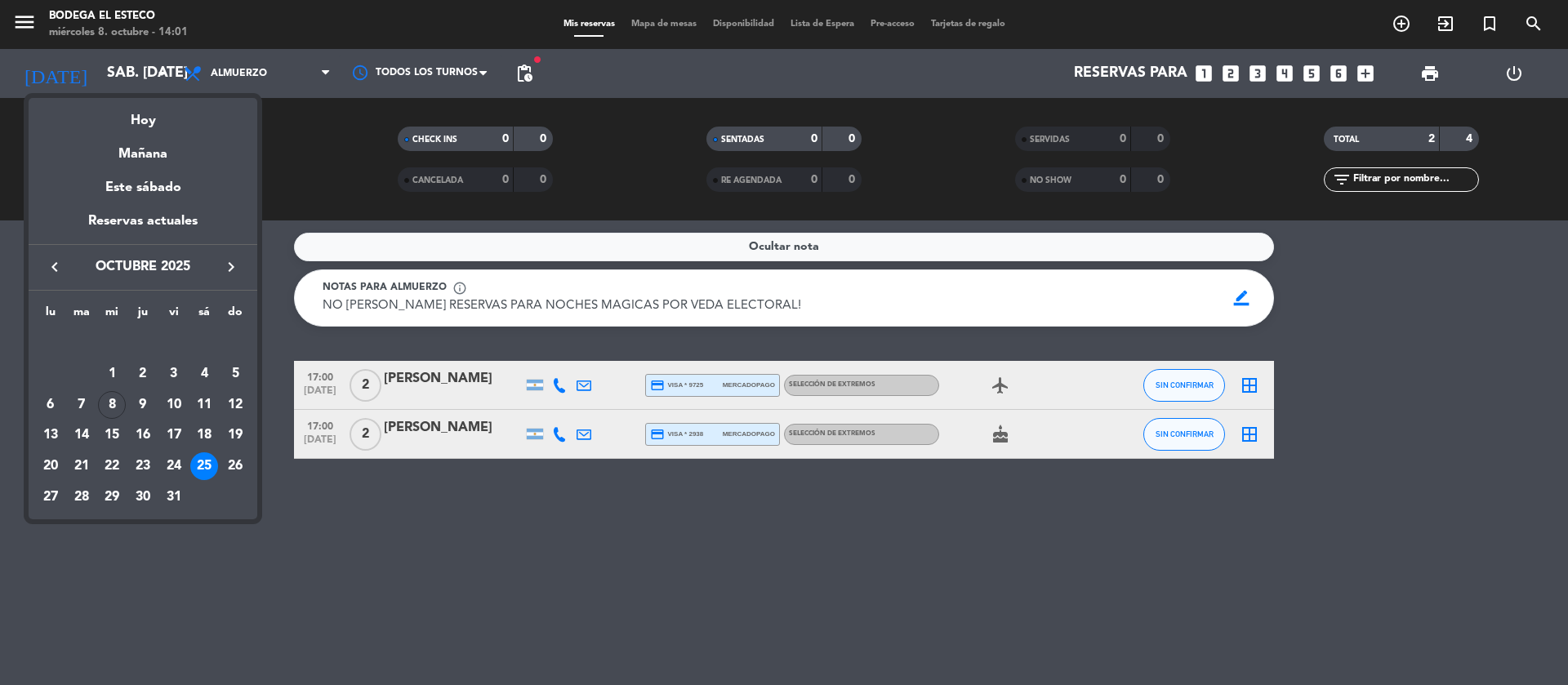
drag, startPoint x: 178, startPoint y: 402, endPoint x: 309, endPoint y: 408, distance: 131.1
click at [177, 402] on div "10" at bounding box center [174, 405] width 28 height 28
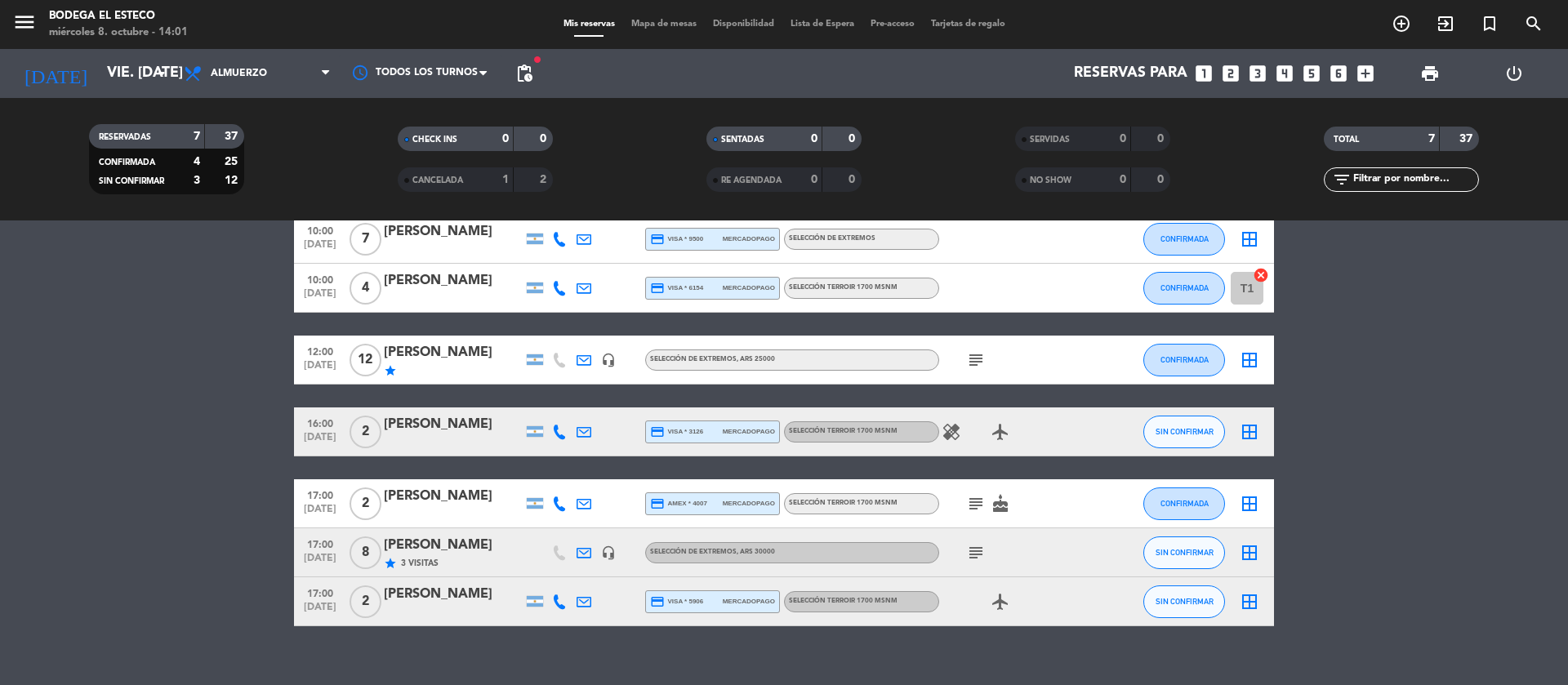
scroll to position [104, 0]
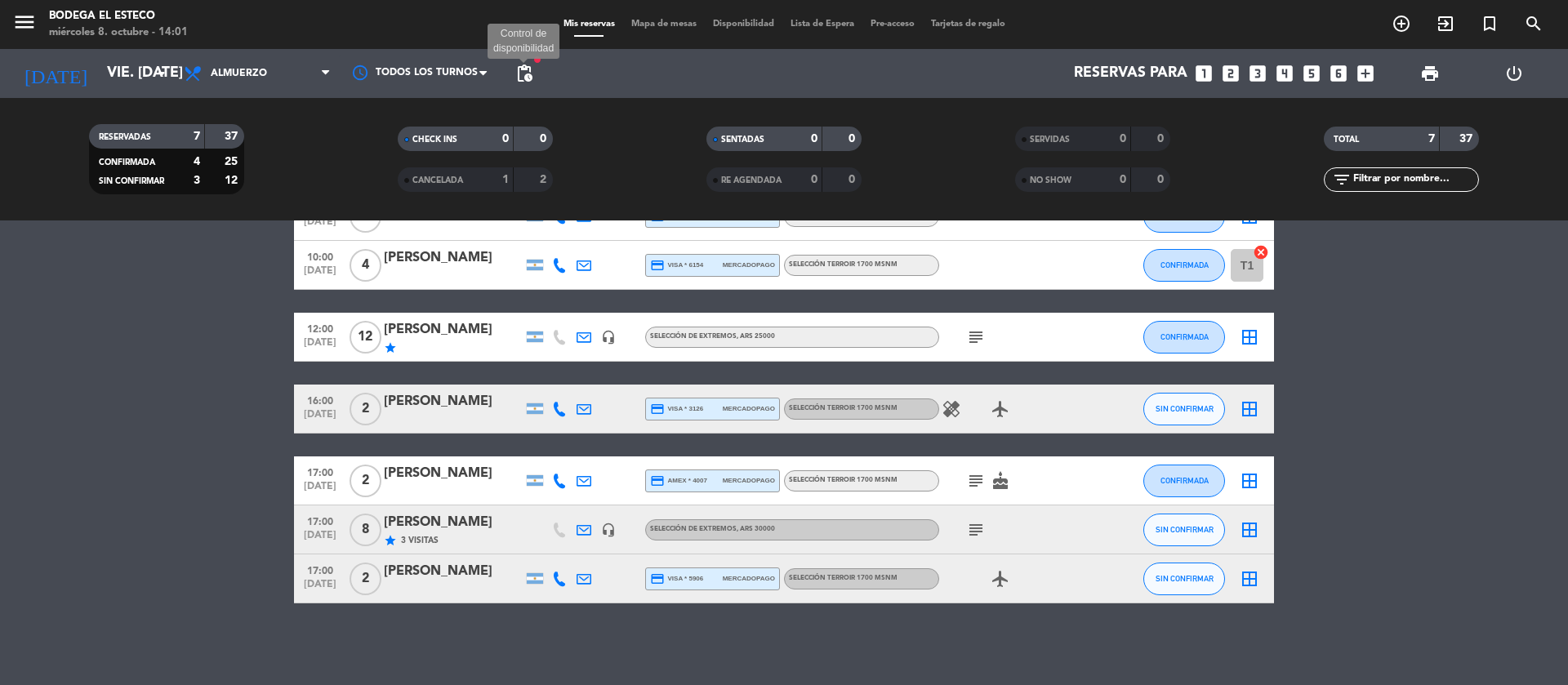
click at [523, 71] on span "pending_actions" at bounding box center [524, 73] width 20 height 20
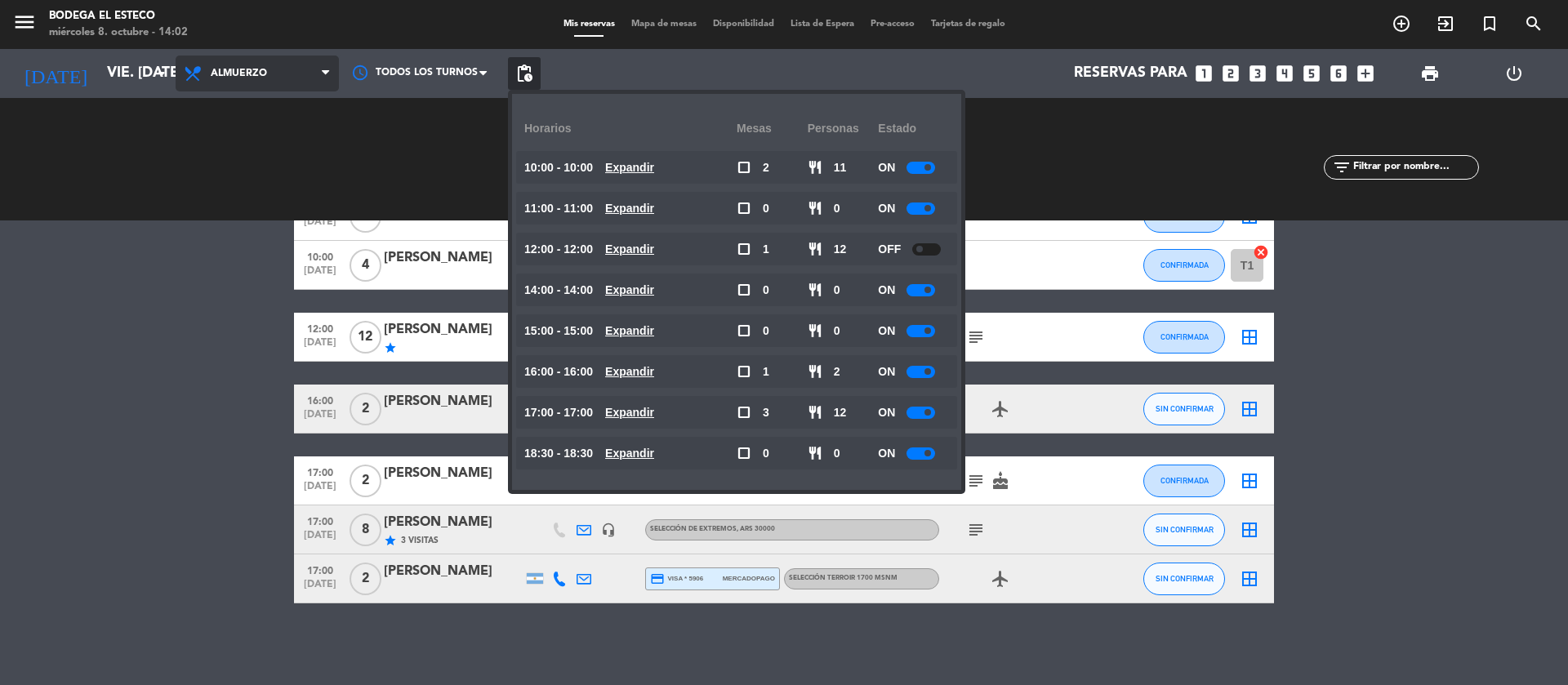
click at [276, 72] on span "Almuerzo" at bounding box center [257, 73] width 163 height 36
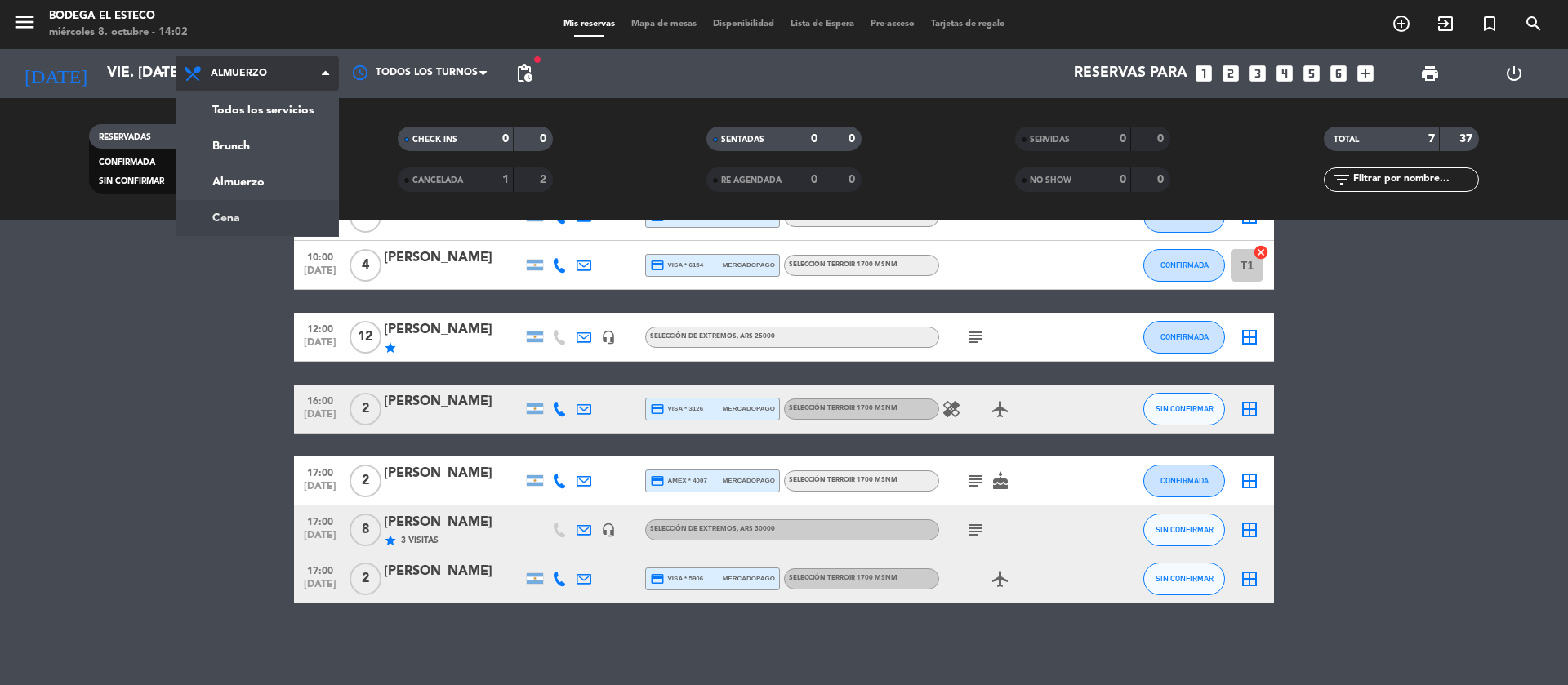
click at [222, 223] on ng-component "menu Bodega El Esteco miércoles 8. octubre - 14:02 Mis reservas Mapa de mesas D…" at bounding box center [784, 342] width 1568 height 685
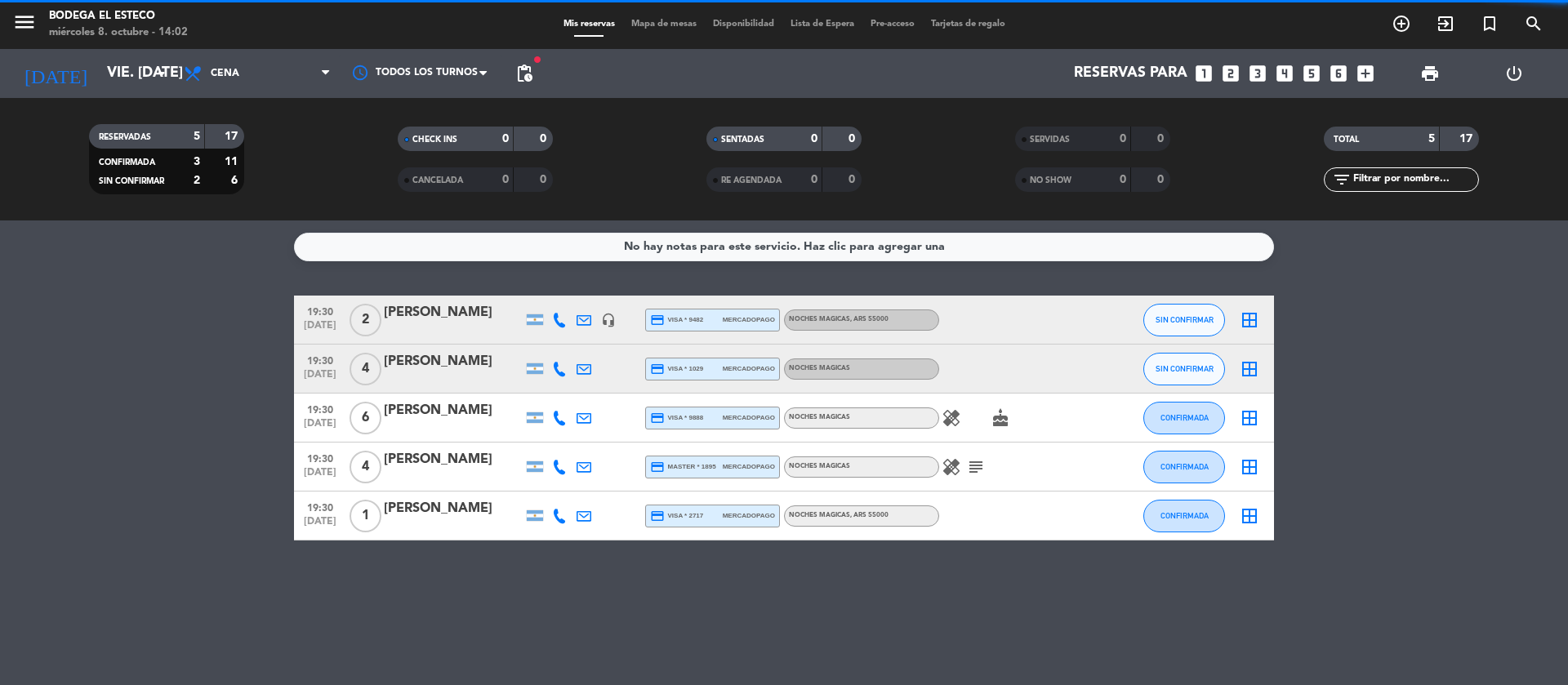
scroll to position [0, 0]
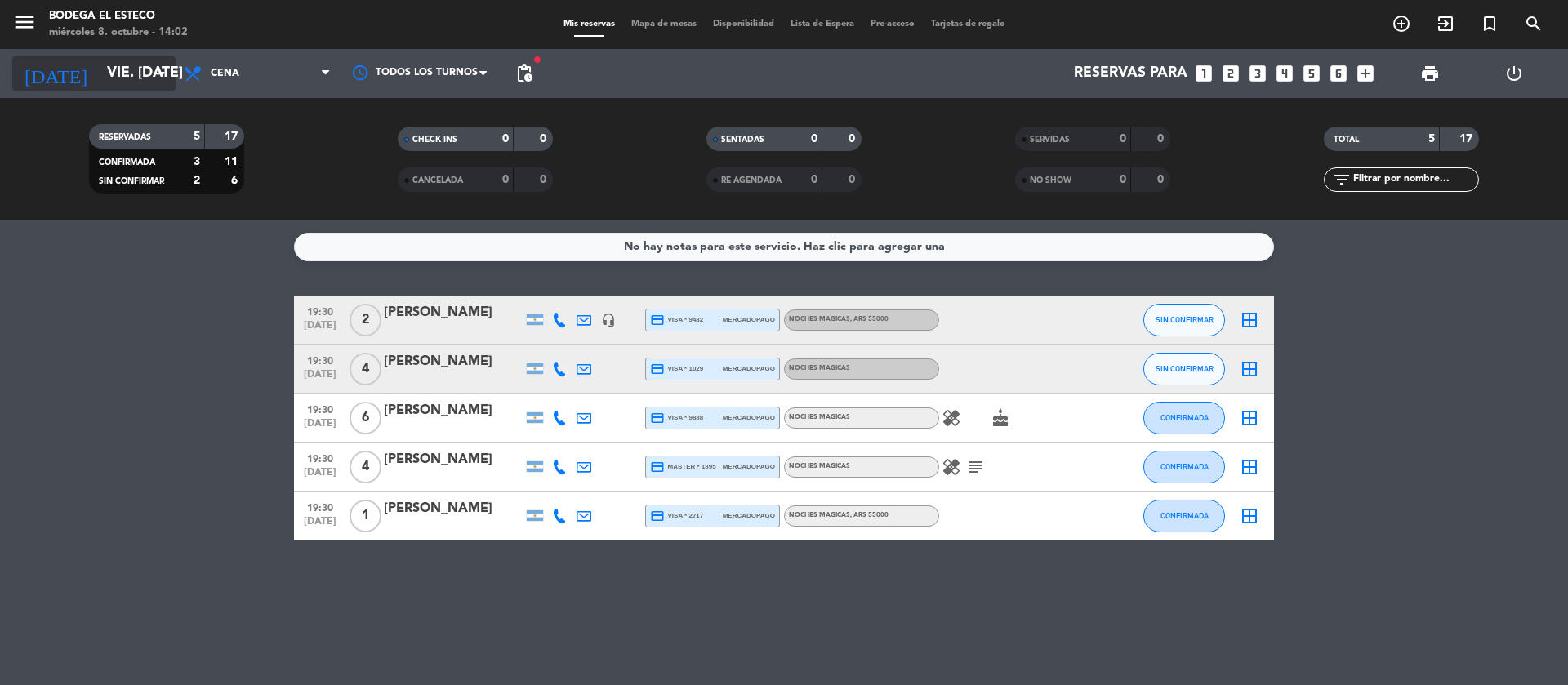
click at [167, 82] on icon "arrow_drop_down" at bounding box center [162, 73] width 20 height 20
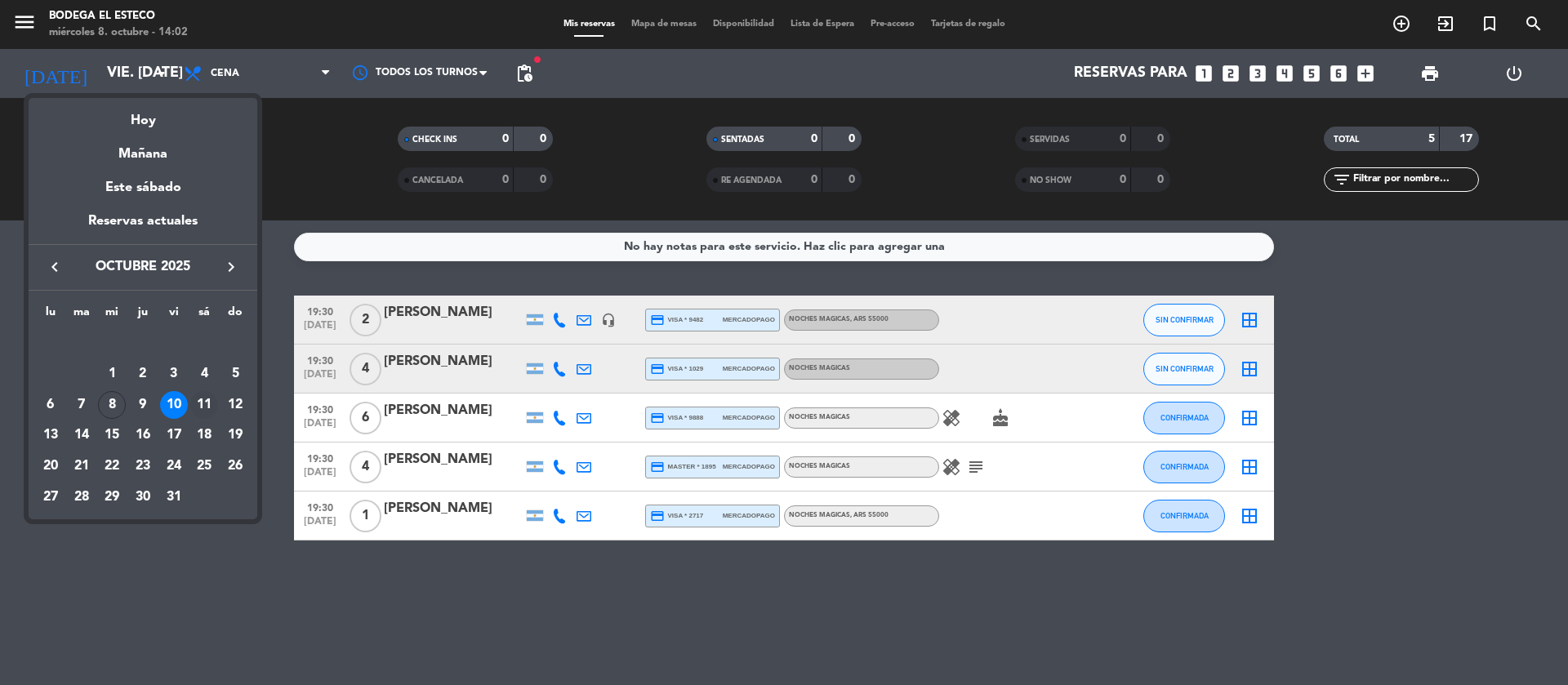
click at [199, 400] on div "11" at bounding box center [204, 405] width 28 height 28
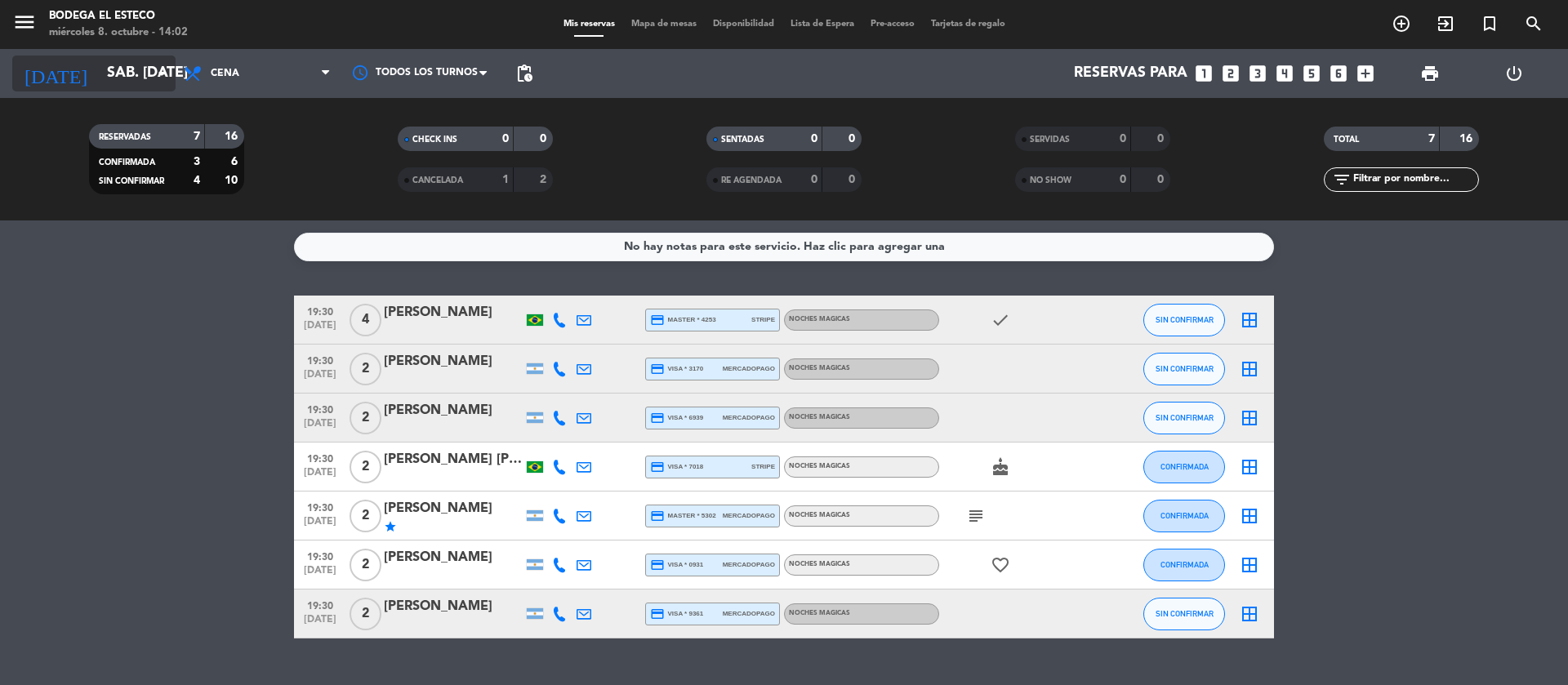
click at [112, 65] on input "sáb. [DATE]" at bounding box center [193, 73] width 189 height 33
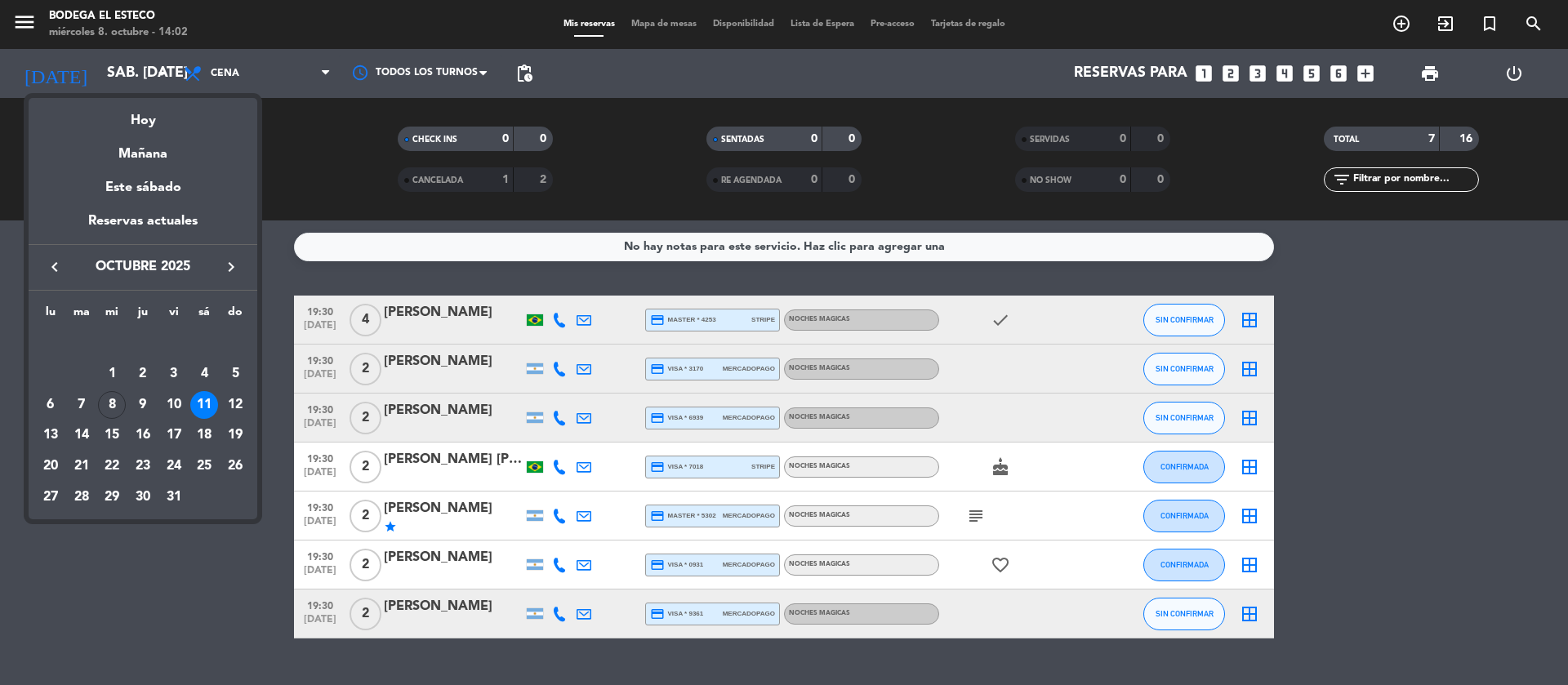
click at [272, 273] on div at bounding box center [784, 342] width 1568 height 685
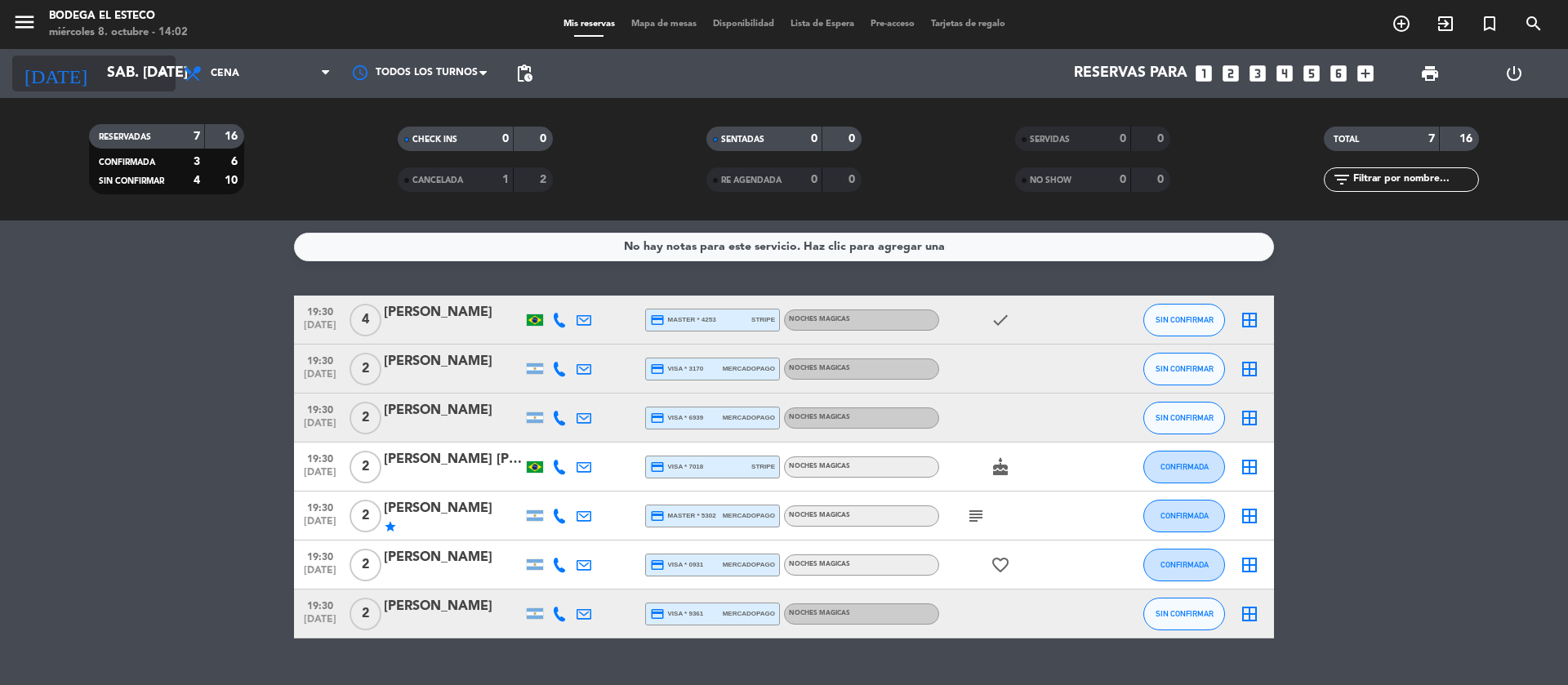
click at [154, 72] on icon "arrow_drop_down" at bounding box center [162, 73] width 20 height 20
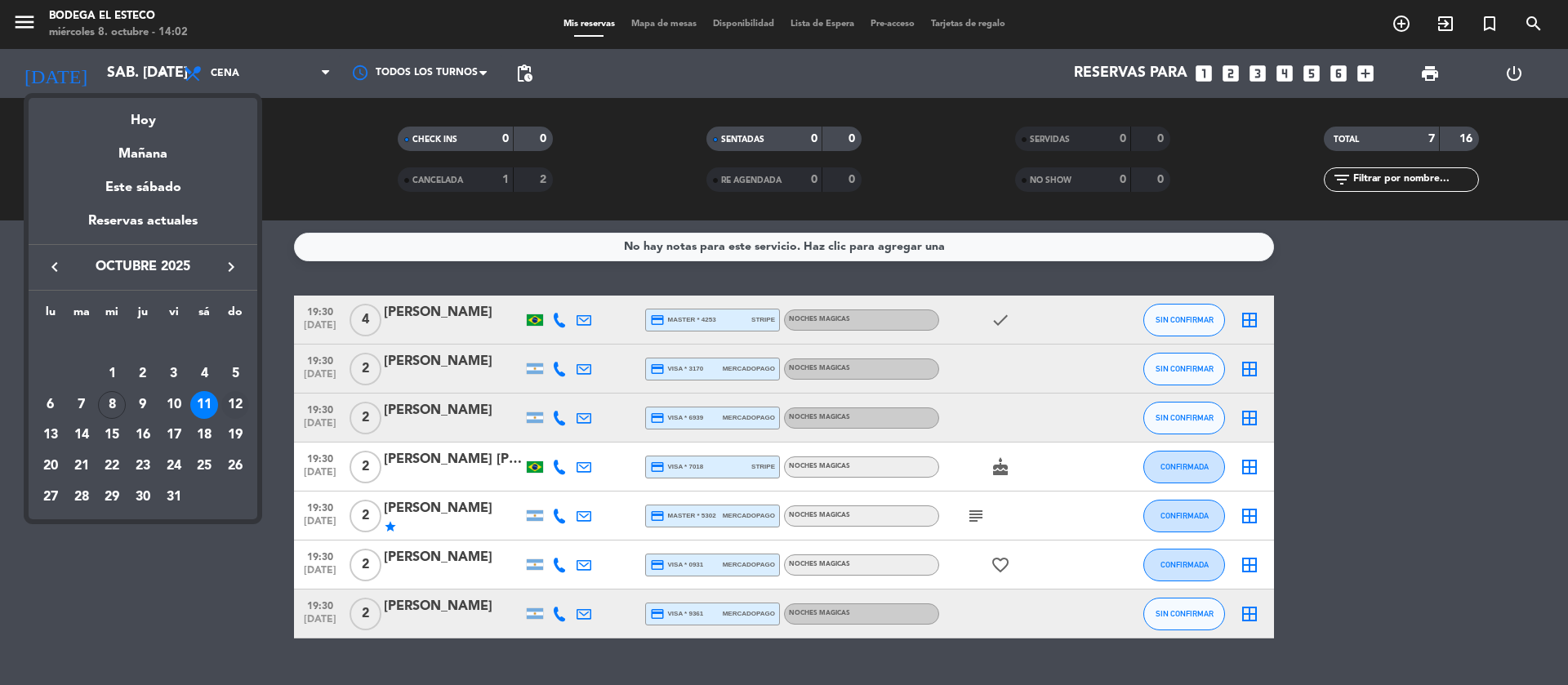
click at [232, 405] on div "12" at bounding box center [235, 405] width 28 height 28
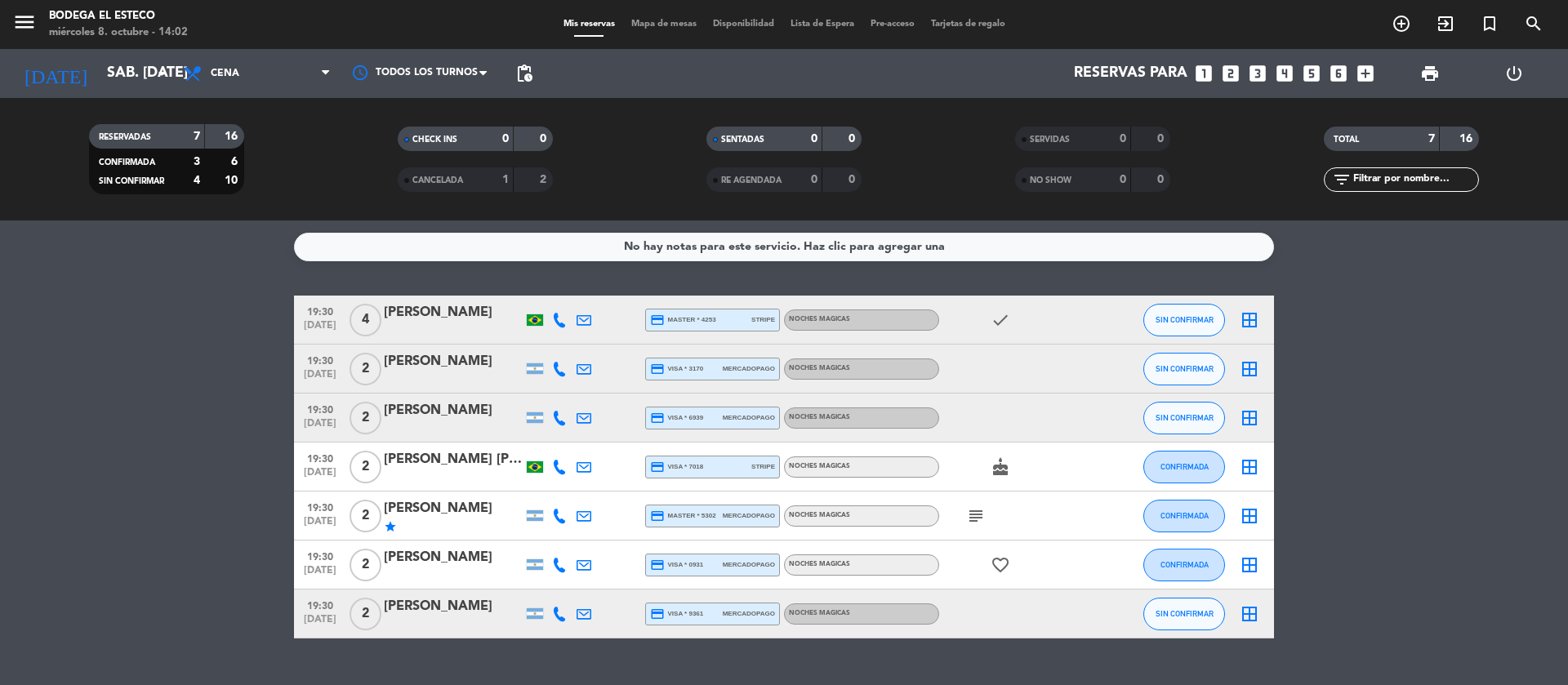
type input "dom. [DATE]"
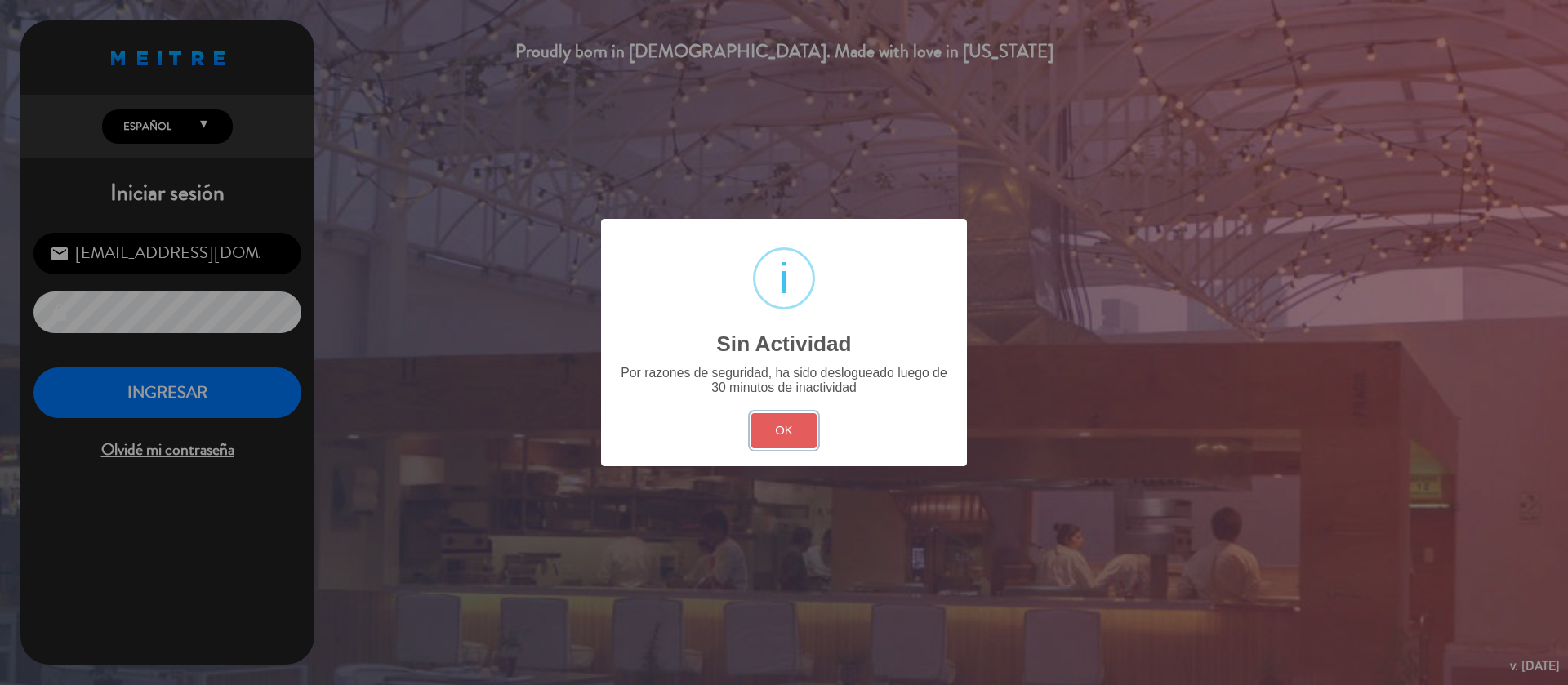
click at [797, 440] on button "OK" at bounding box center [784, 431] width 66 height 35
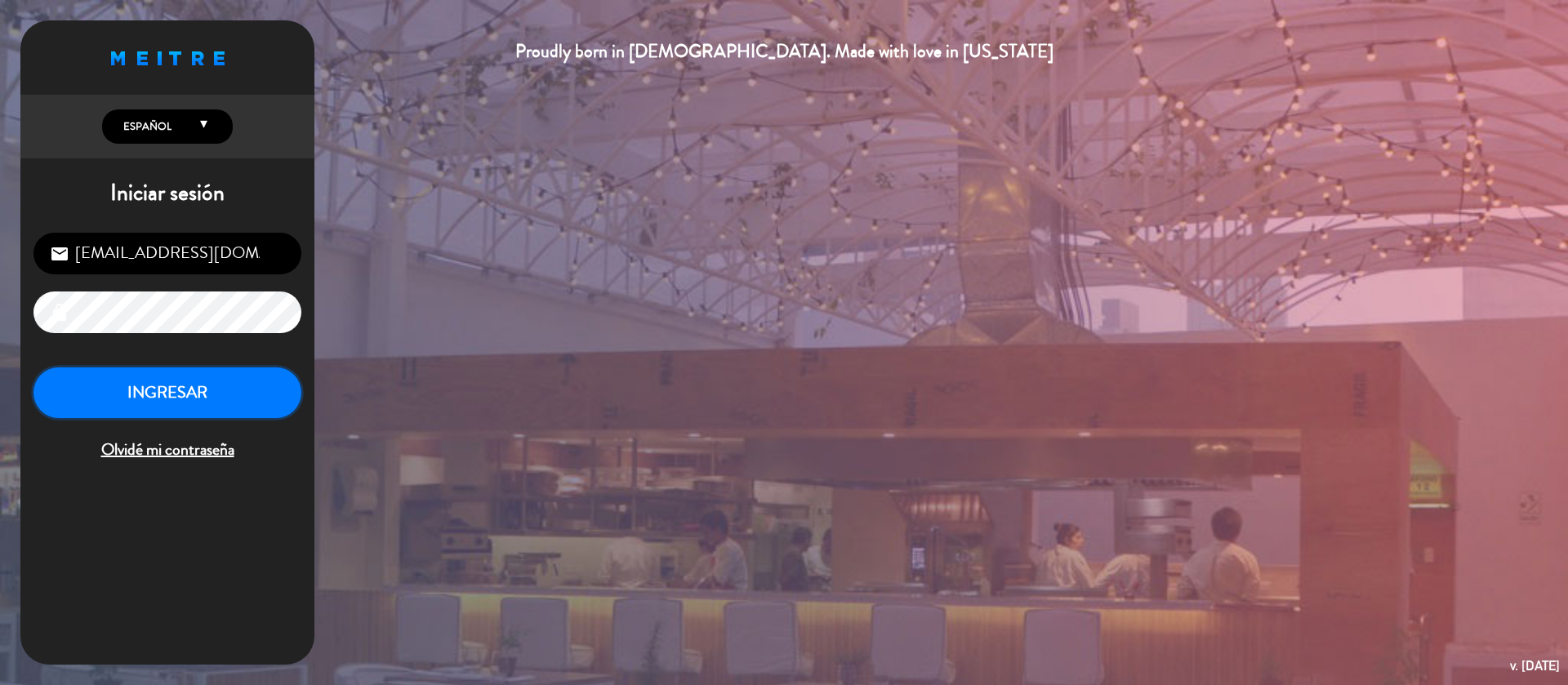
click at [211, 387] on button "INGRESAR" at bounding box center [167, 393] width 268 height 51
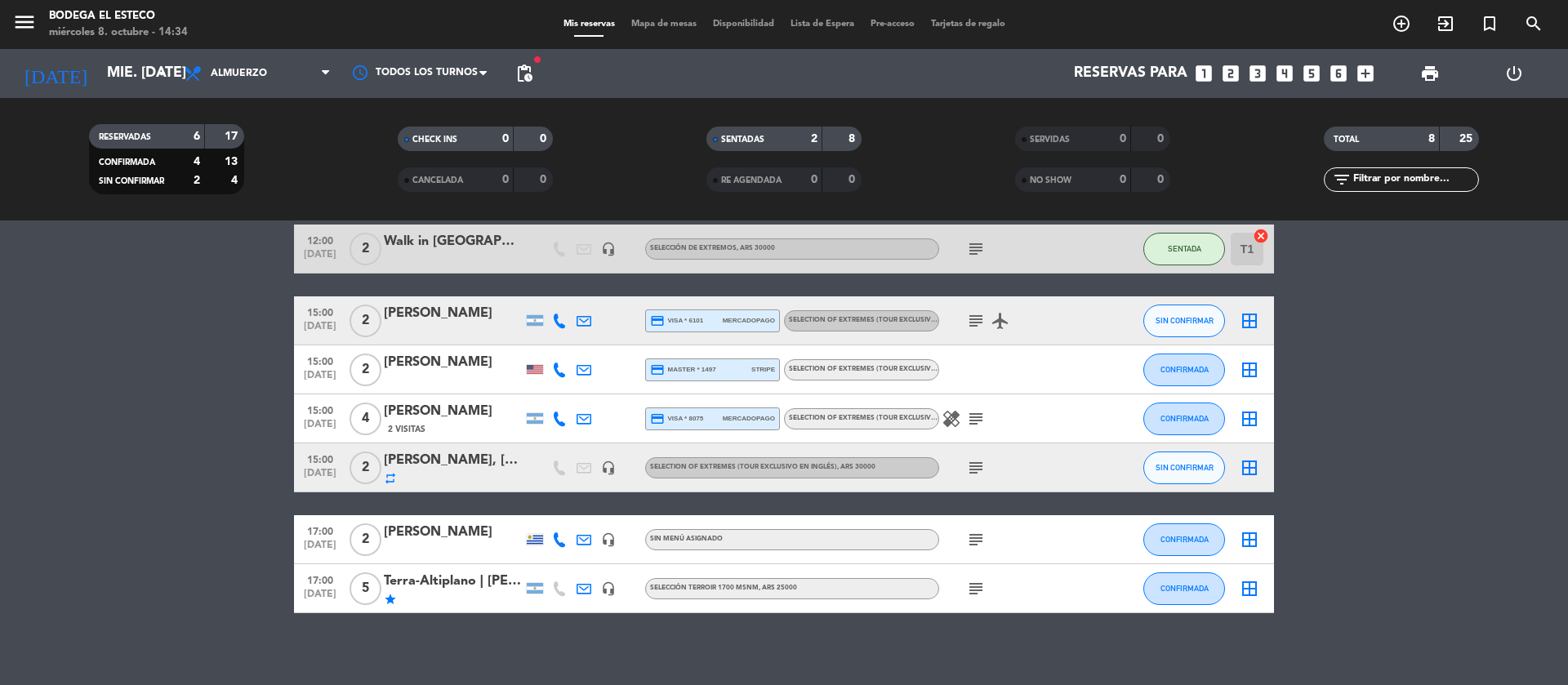
scroll to position [153, 0]
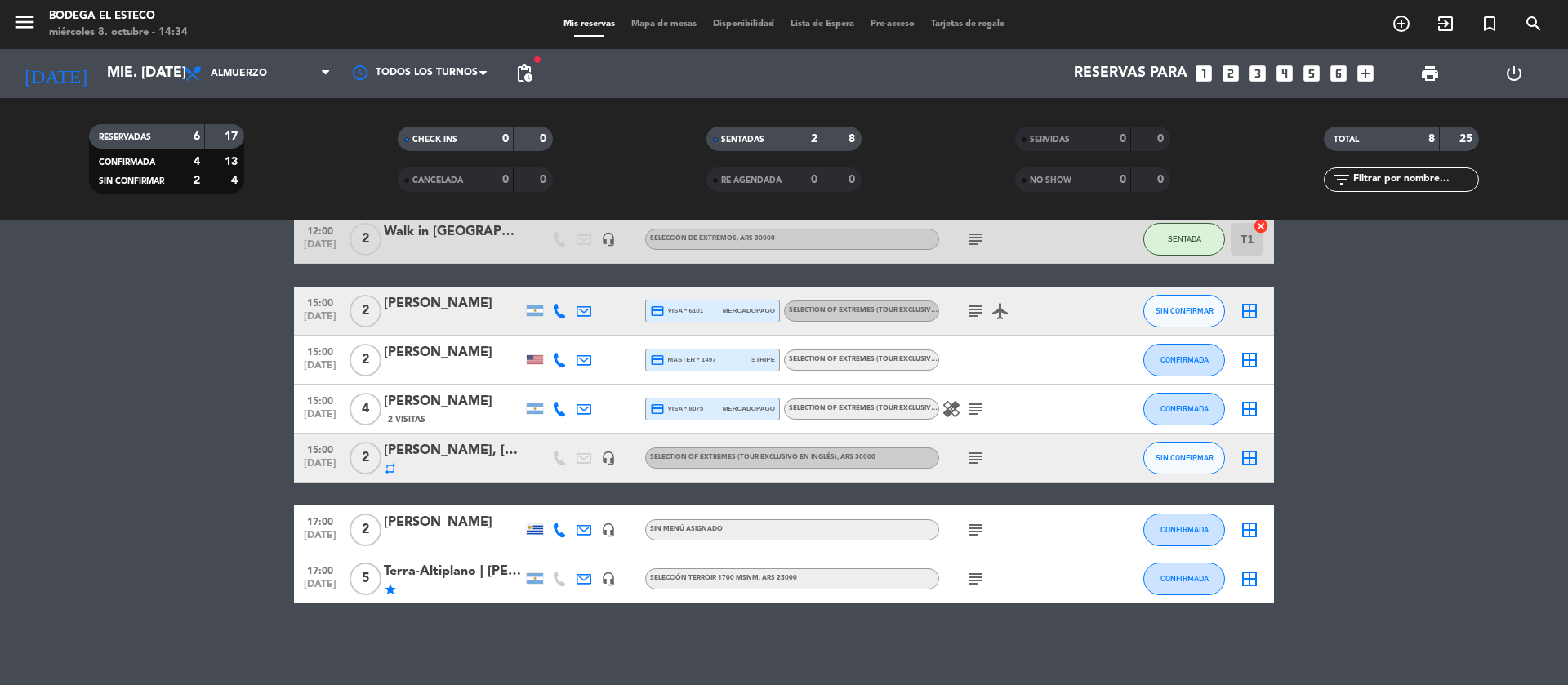
click at [451, 303] on div "[PERSON_NAME]" at bounding box center [453, 304] width 139 height 21
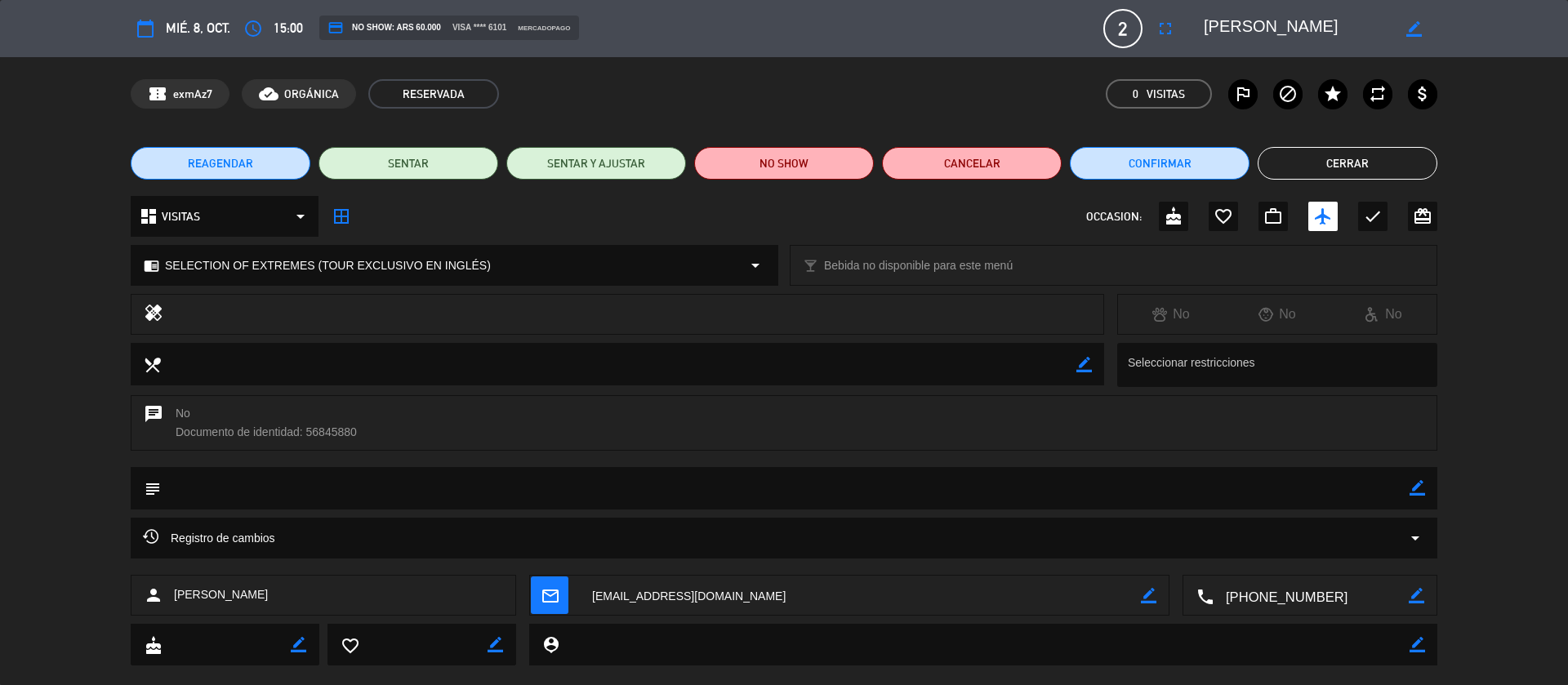
click at [240, 160] on span "REAGENDAR" at bounding box center [220, 163] width 65 height 17
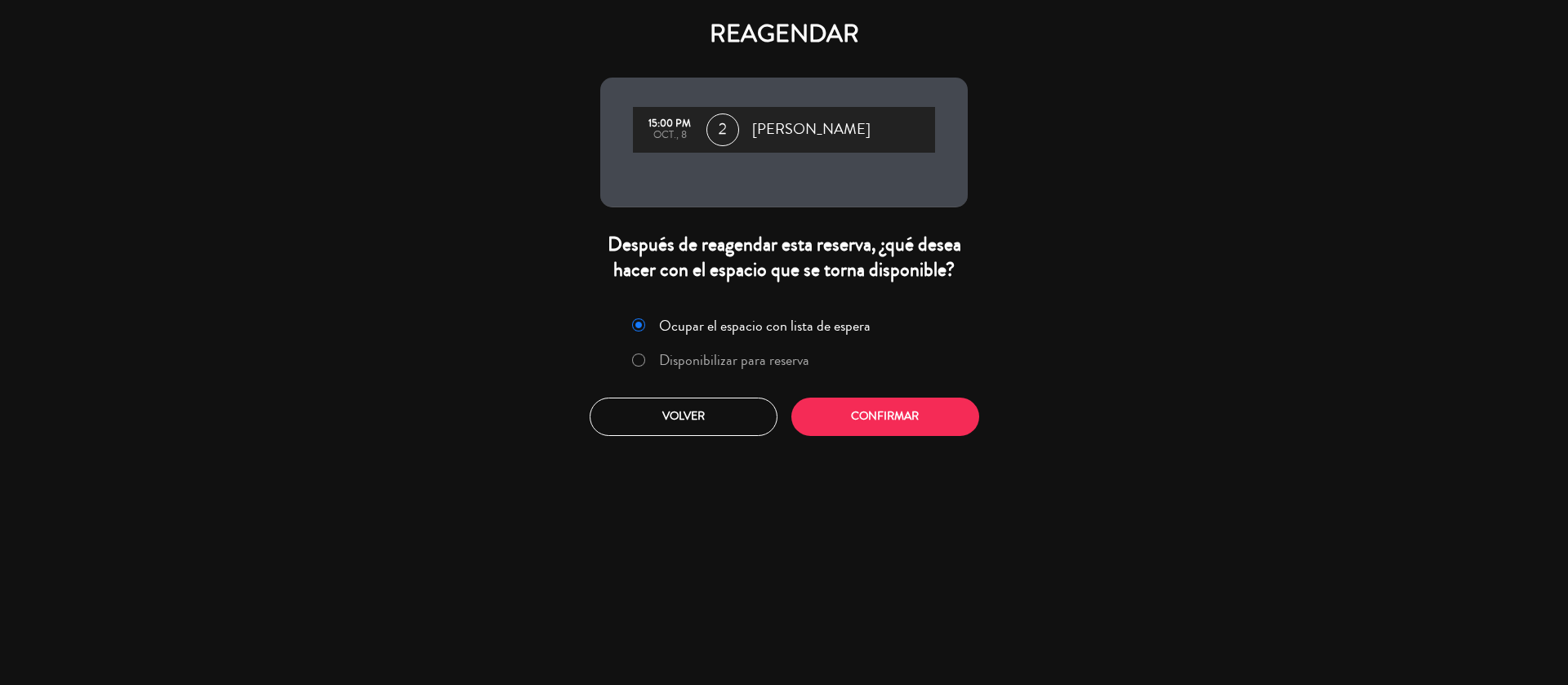
drag, startPoint x: 640, startPoint y: 367, endPoint x: 640, endPoint y: 357, distance: 10.0
click at [641, 366] on label "Disponibilizar para reserva" at bounding box center [720, 361] width 194 height 30
click at [952, 416] on button "Confirmar" at bounding box center [885, 417] width 188 height 39
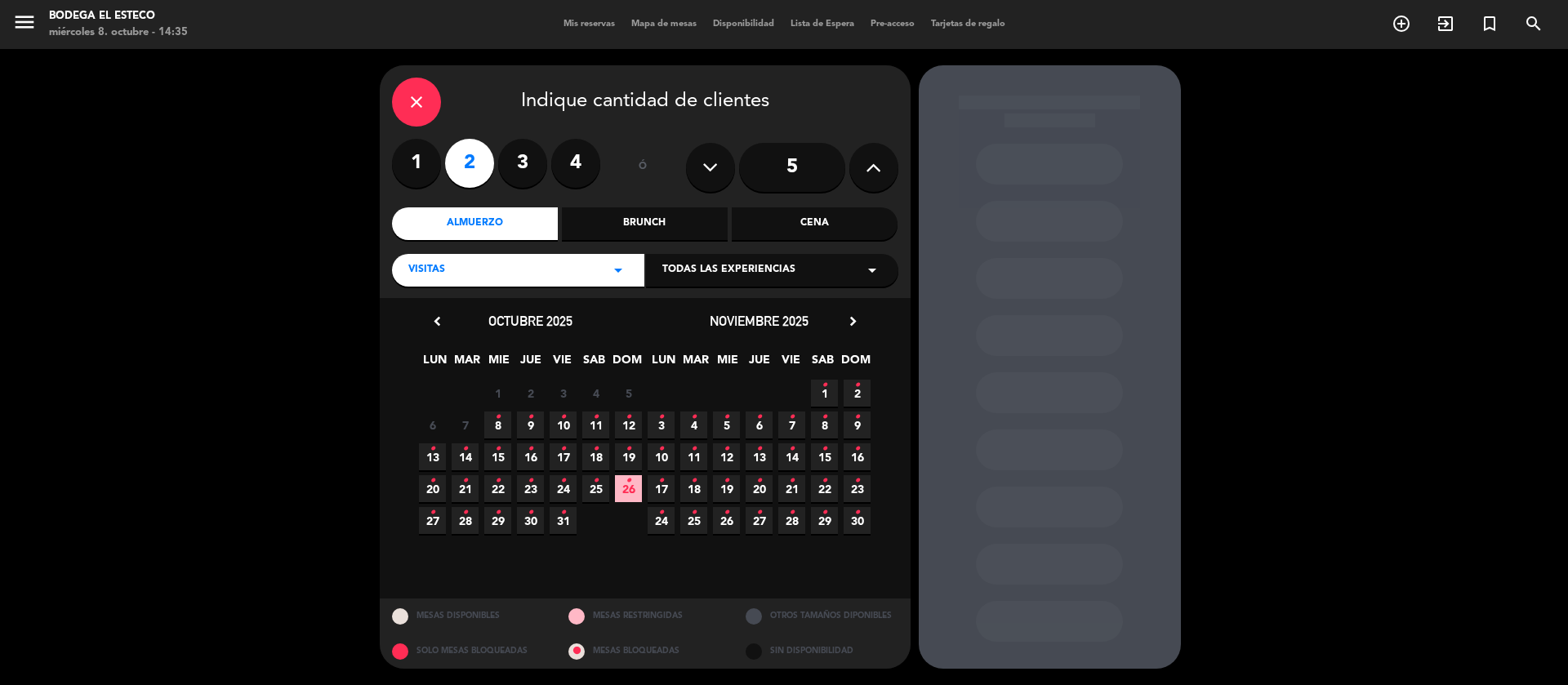
click at [496, 422] on icon "•" at bounding box center [497, 417] width 6 height 26
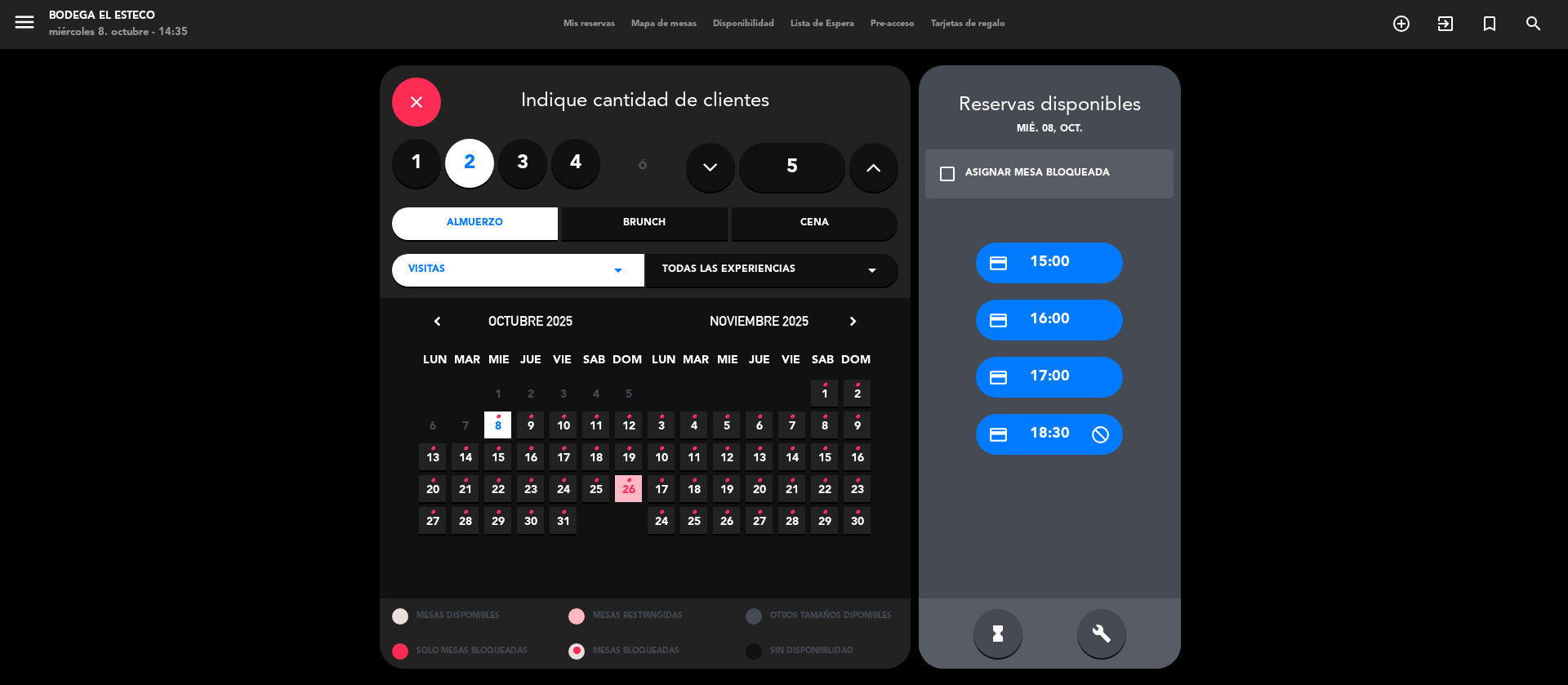
click at [855, 270] on div "Todas las experiencias arrow_drop_down" at bounding box center [772, 271] width 253 height 33
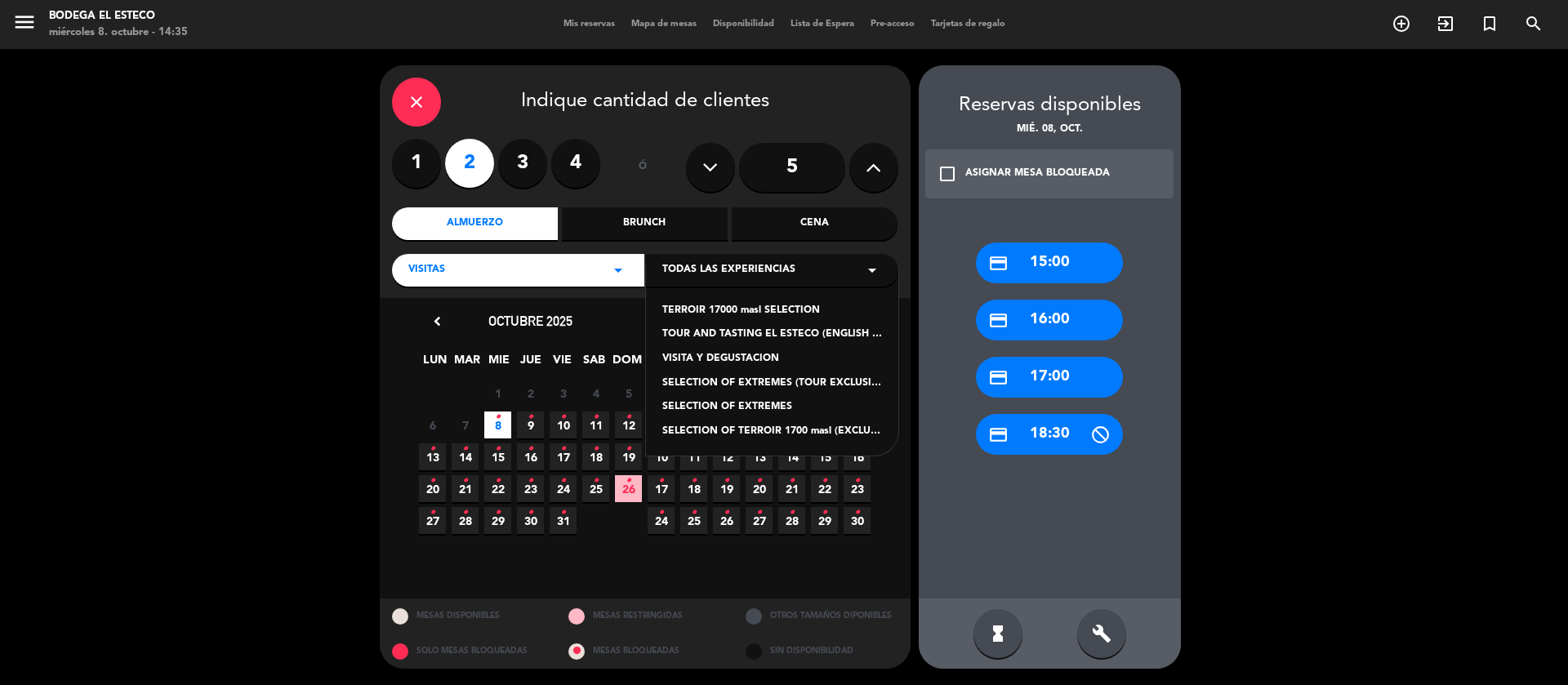
click at [756, 401] on div "SELECTION OF EXTREMES" at bounding box center [772, 408] width 220 height 16
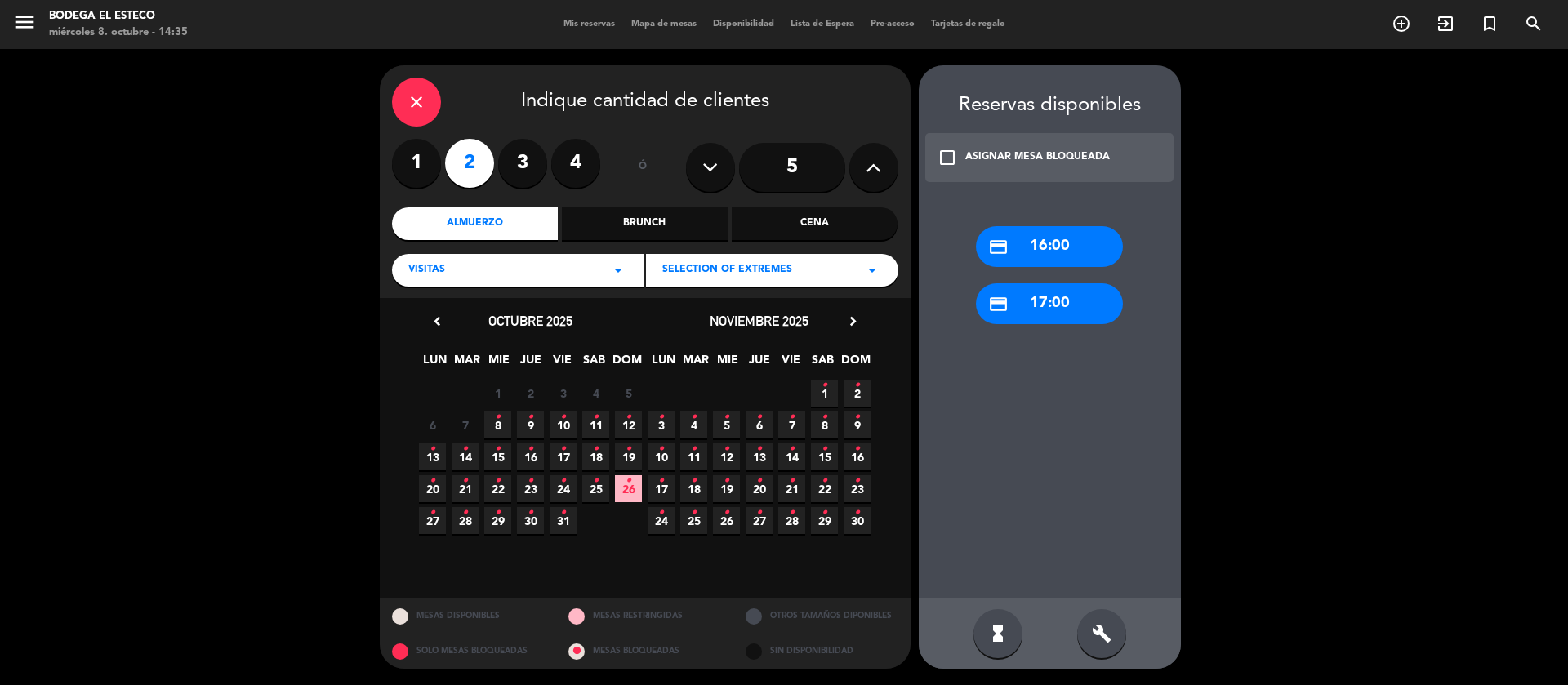
click at [495, 416] on icon "•" at bounding box center [497, 417] width 6 height 26
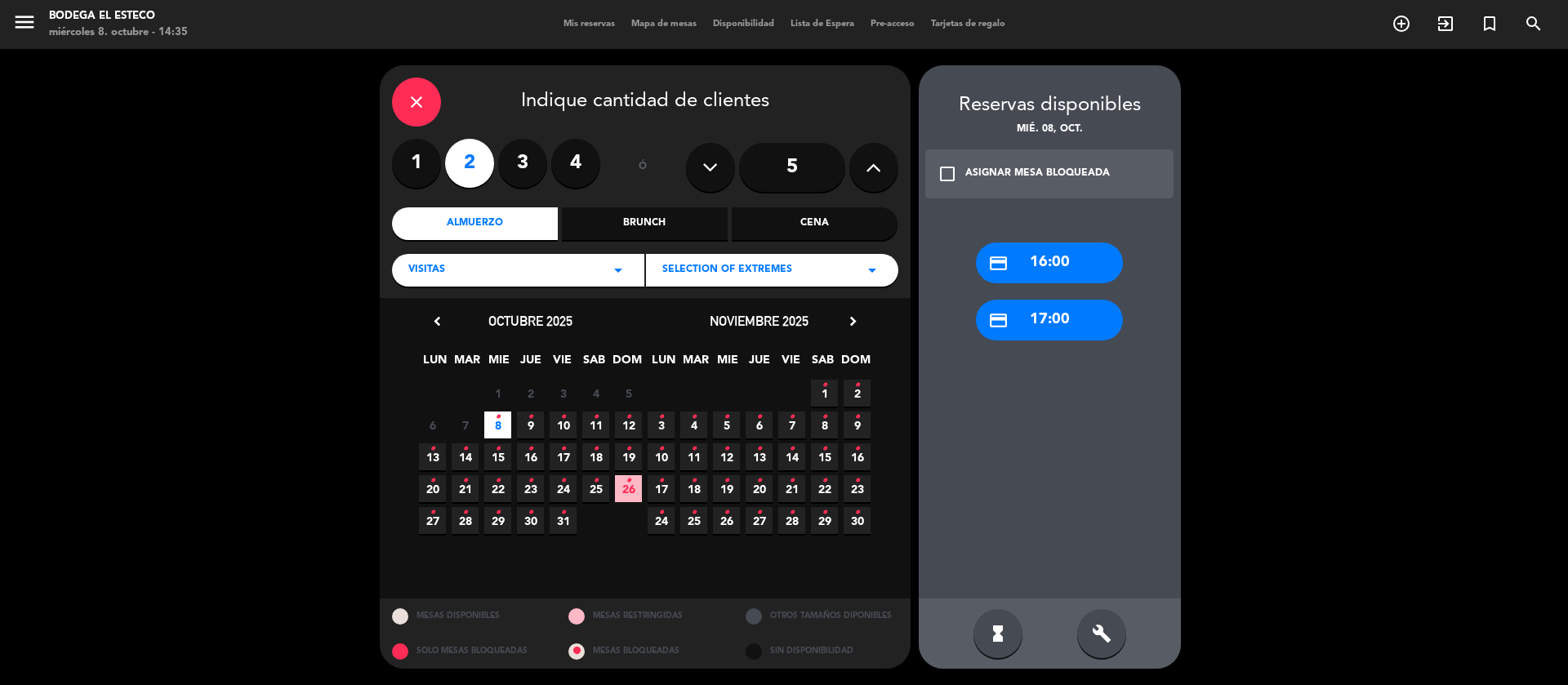
click at [1049, 319] on div "credit_card 17:00" at bounding box center [1049, 320] width 147 height 41
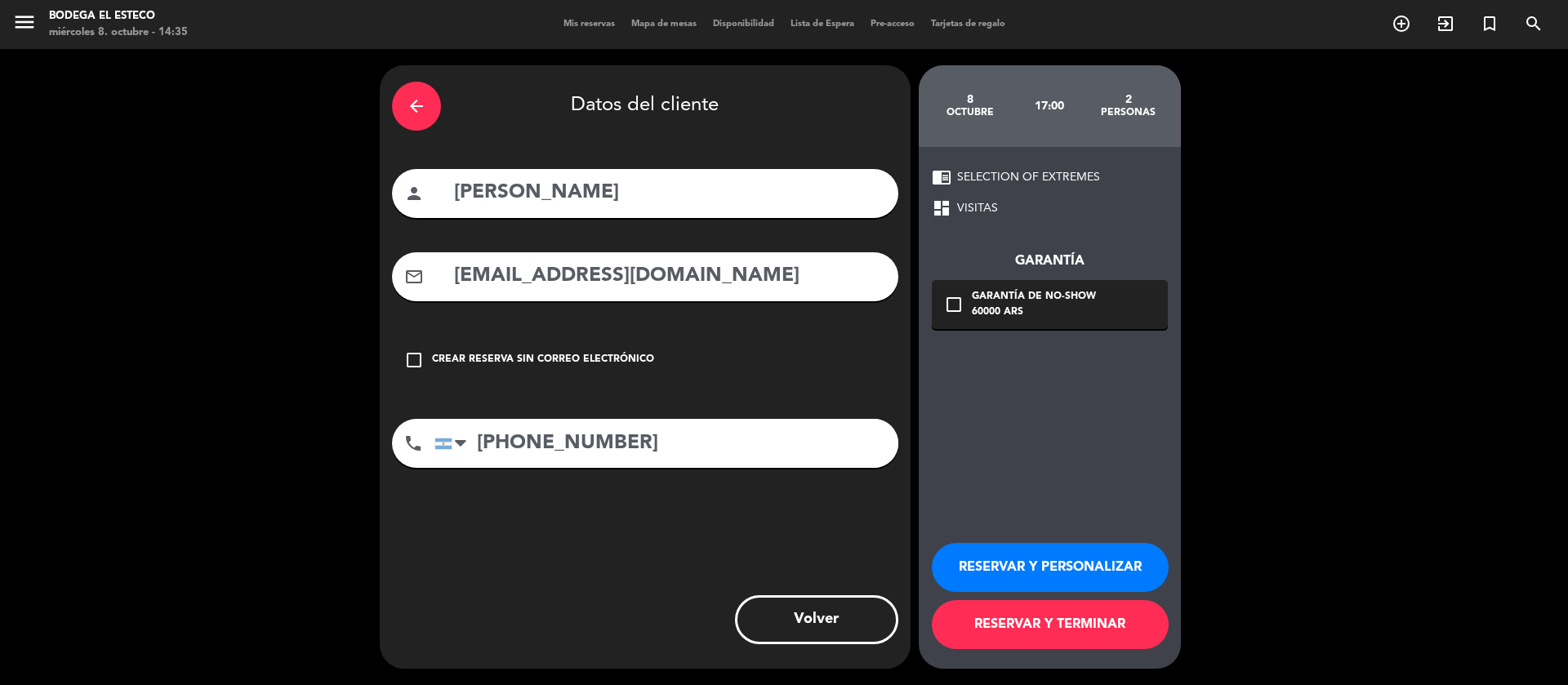
click at [1041, 563] on button "RESERVAR Y PERSONALIZAR" at bounding box center [1050, 568] width 237 height 49
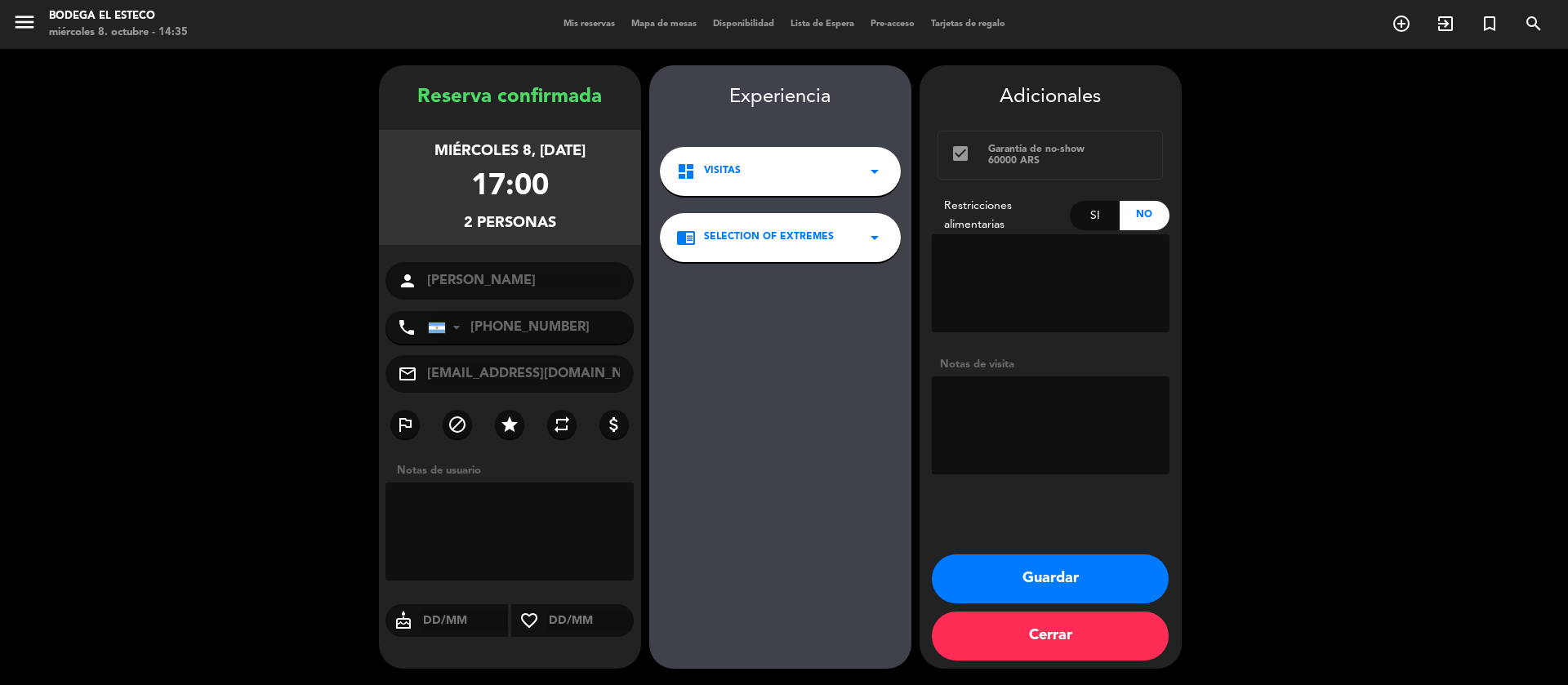
click at [1056, 566] on button "Guardar" at bounding box center [1050, 580] width 237 height 49
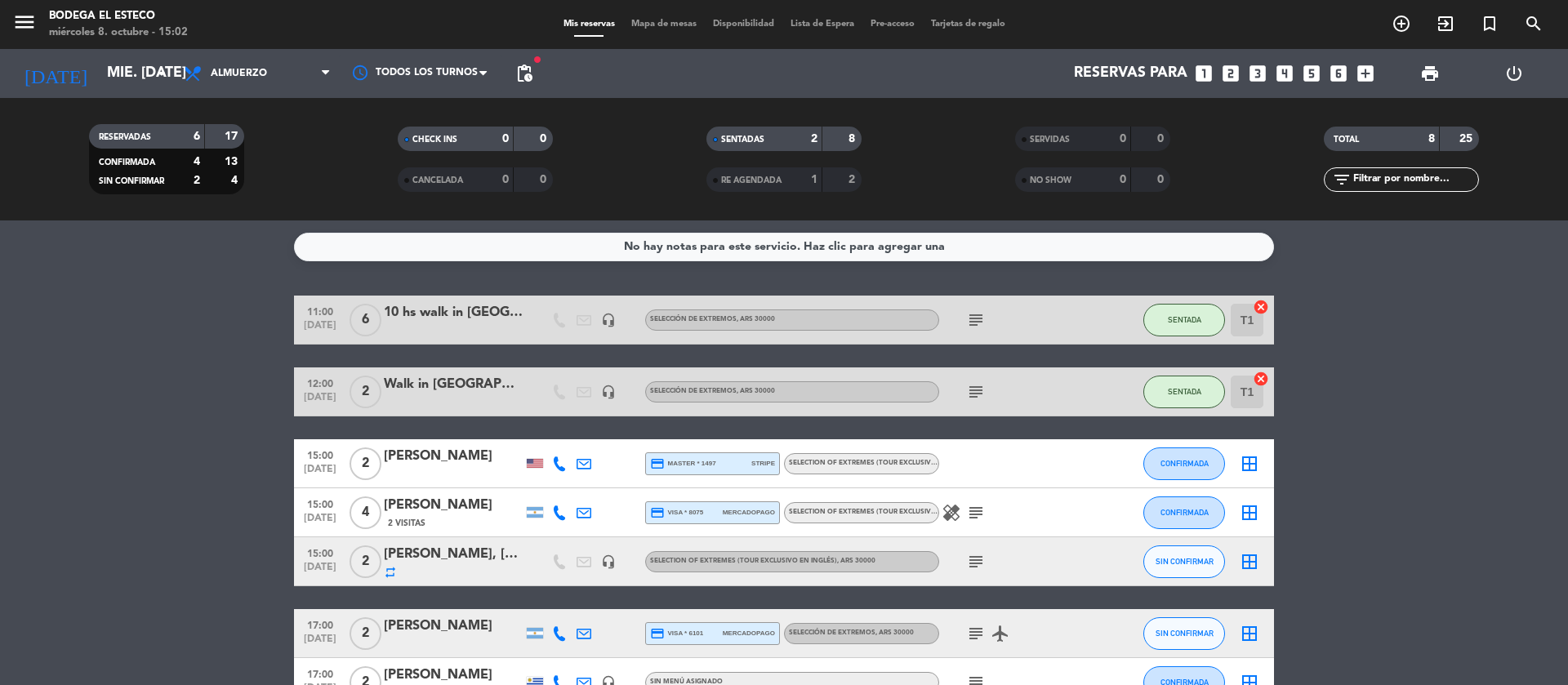
scroll to position [123, 0]
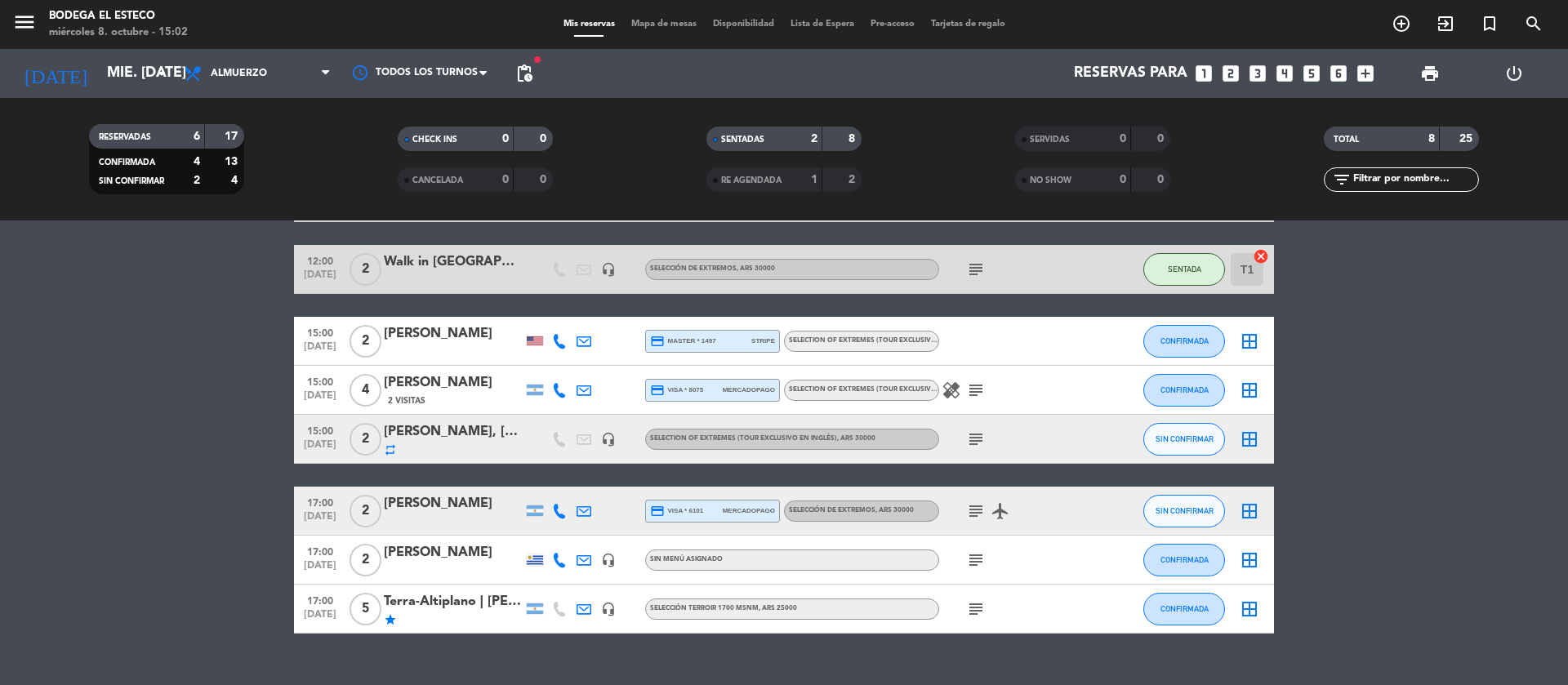
click at [976, 399] on div "healing subject" at bounding box center [1012, 389] width 147 height 49
click at [976, 389] on icon "subject" at bounding box center [976, 390] width 20 height 20
click at [978, 440] on icon "subject" at bounding box center [976, 440] width 20 height 20
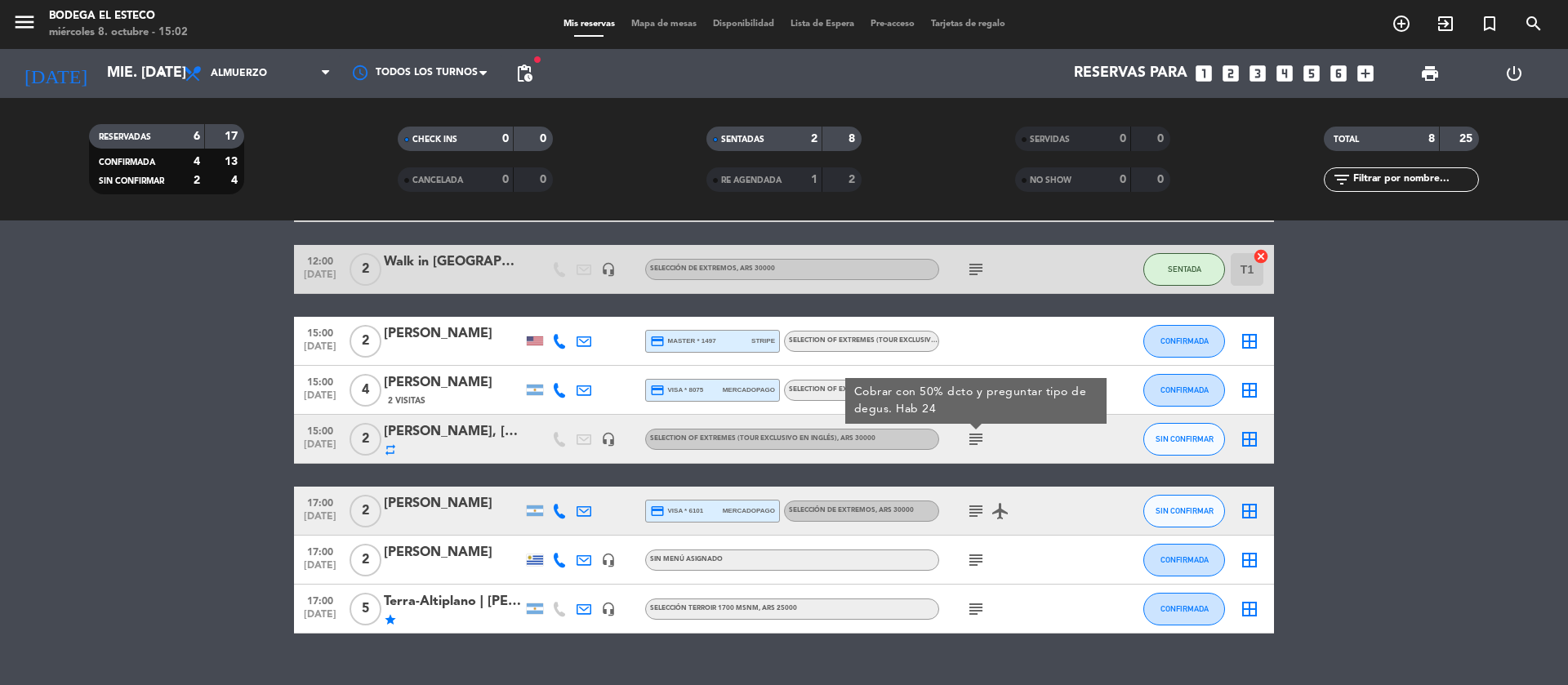
click at [1426, 445] on bookings-row "11:00 [DATE] 6 10 hs walk in [GEOGRAPHIC_DATA] headset_mic SELECCIÓN DE EXTREMO…" at bounding box center [784, 403] width 1568 height 461
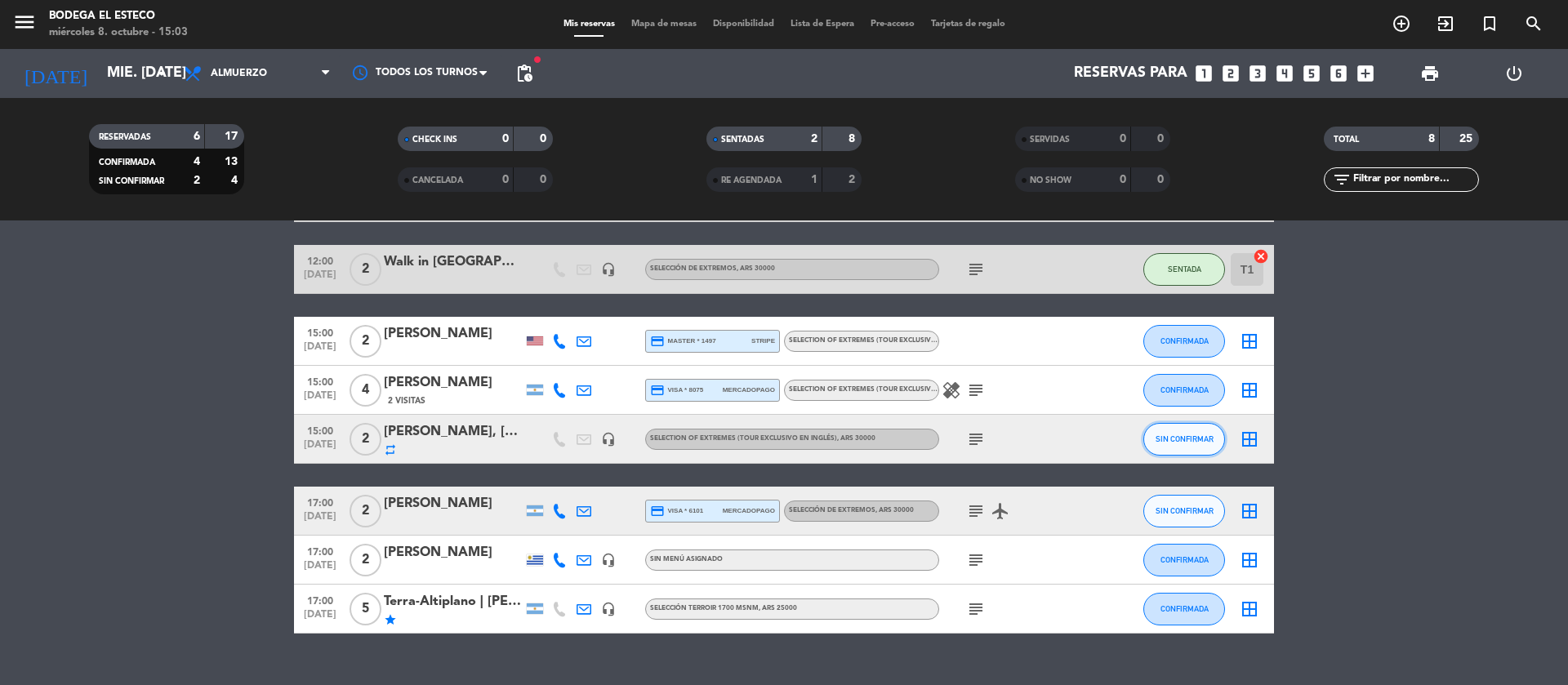
click at [1175, 444] on button "SIN CONFIRMAR" at bounding box center [1184, 440] width 81 height 33
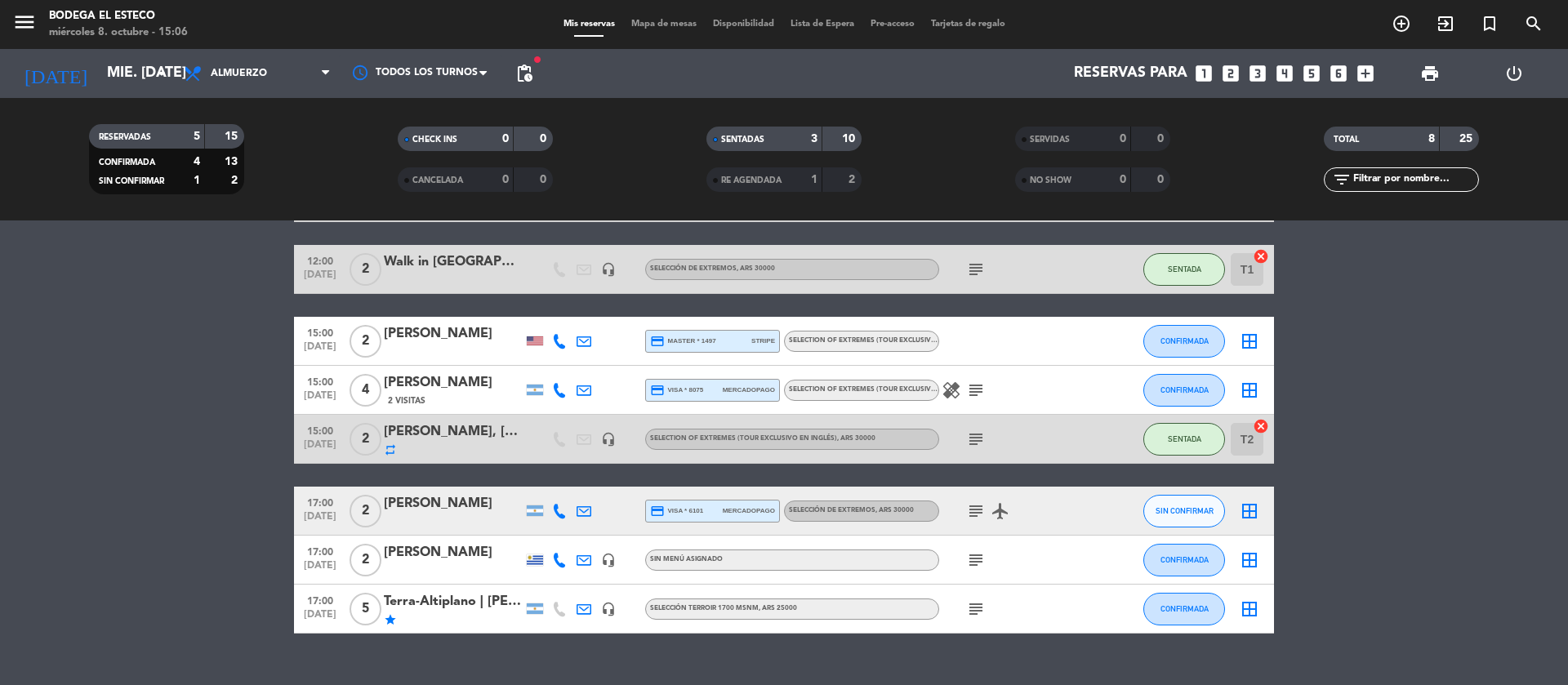
scroll to position [153, 0]
